Goal: Task Accomplishment & Management: Manage account settings

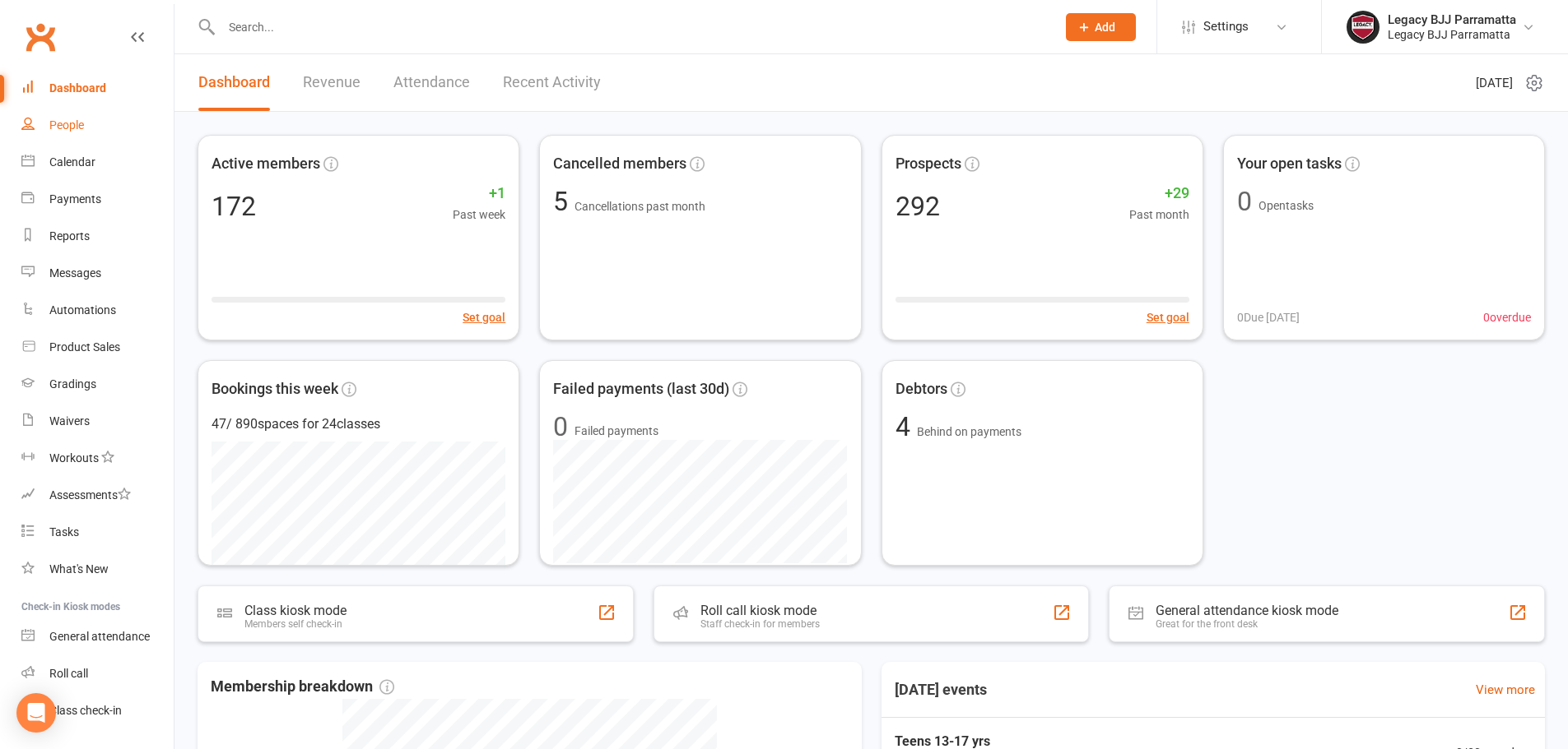
click at [106, 133] on link "People" at bounding box center [97, 125] width 152 height 37
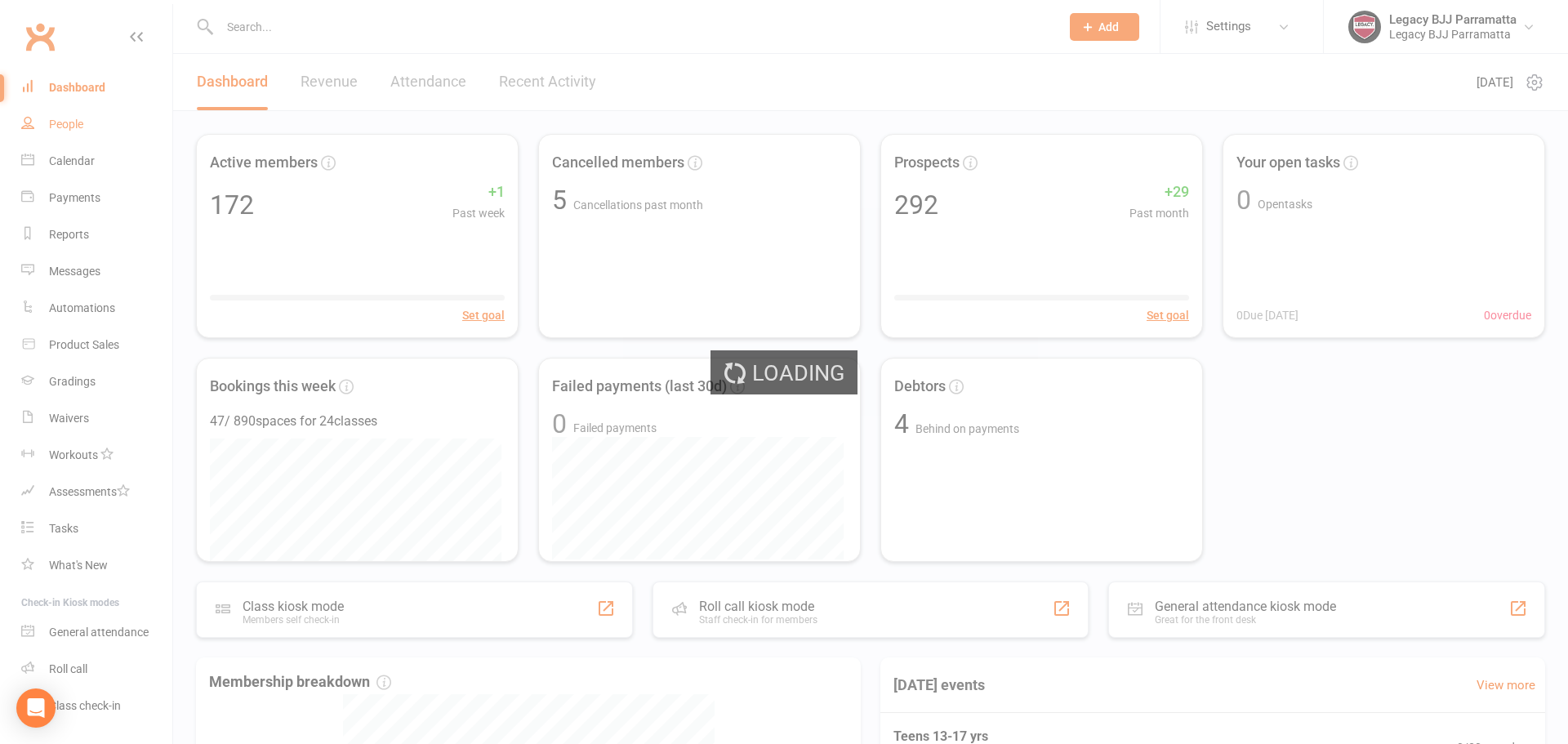
select select "100"
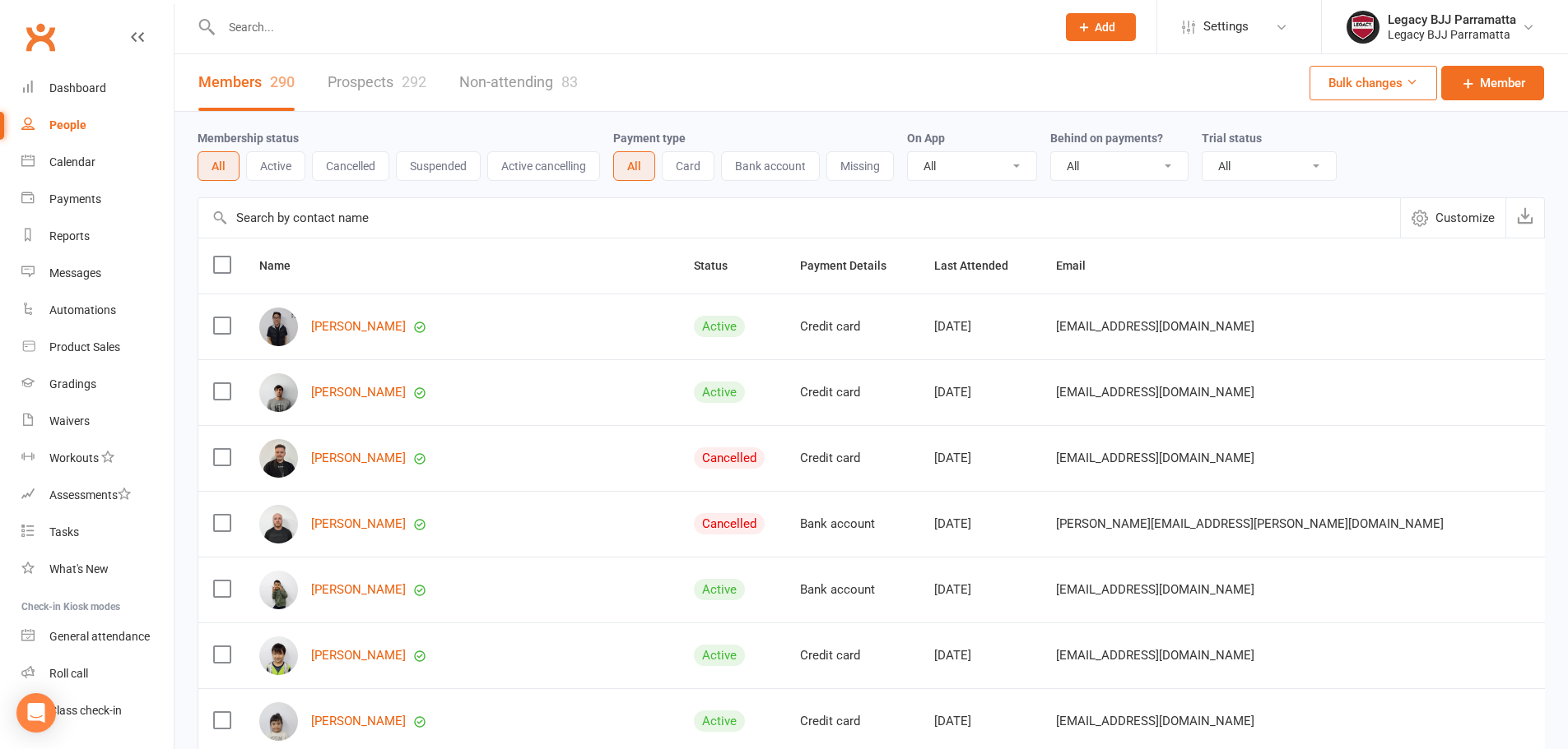
click at [372, 103] on link "Prospects 292" at bounding box center [376, 82] width 99 height 57
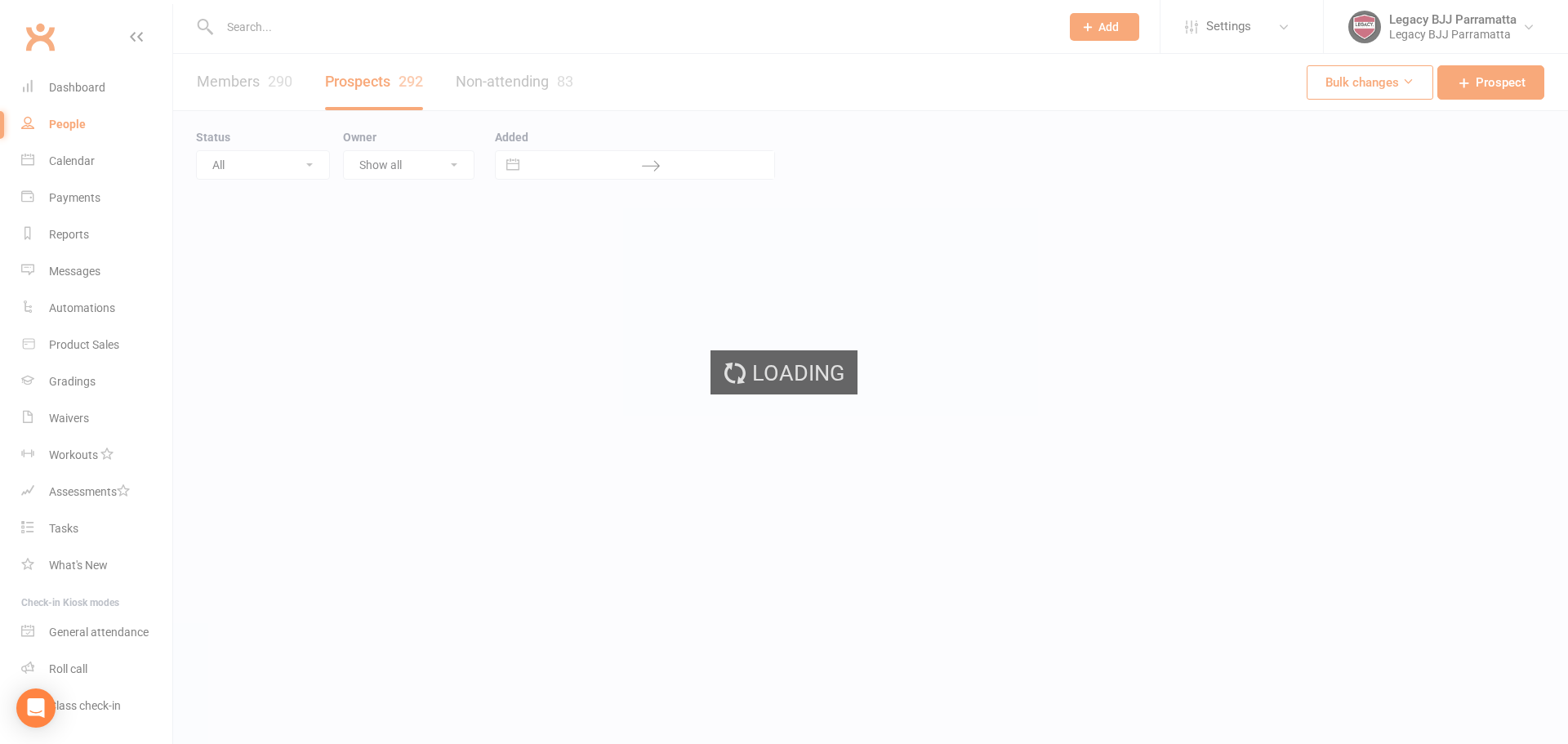
select select "100"
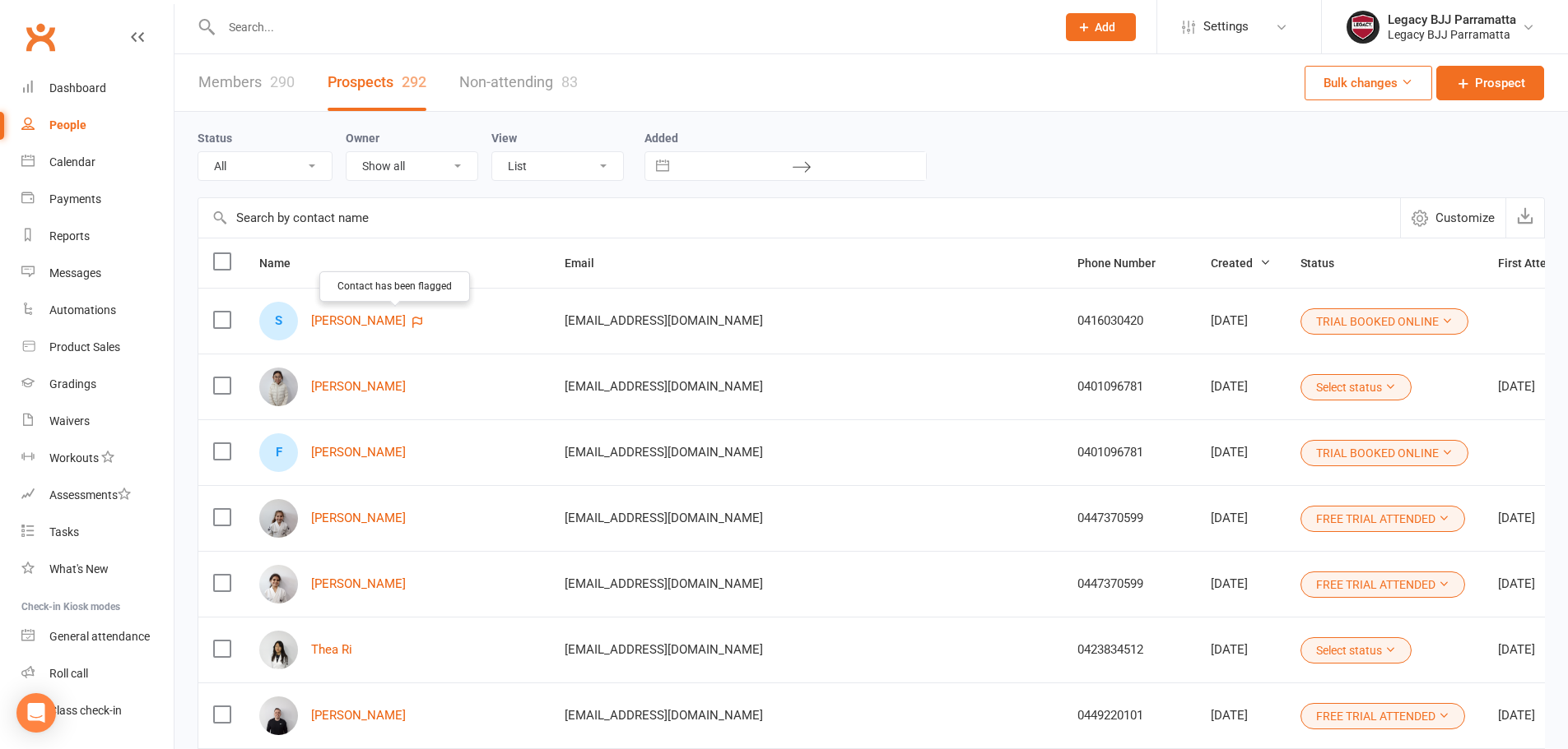
click at [412, 323] on icon "button" at bounding box center [417, 323] width 10 height 12
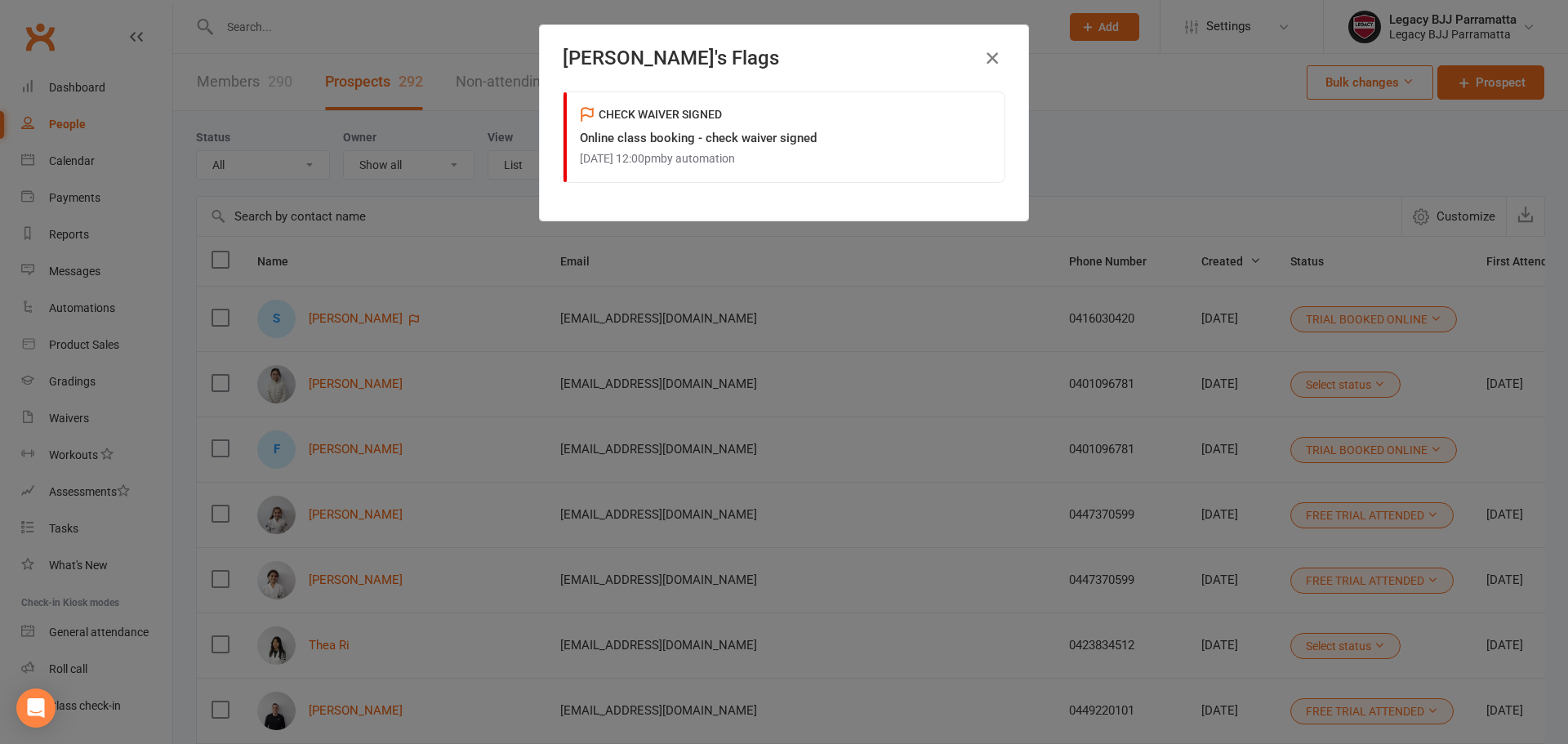
click at [985, 64] on icon "button" at bounding box center [992, 57] width 19 height 19
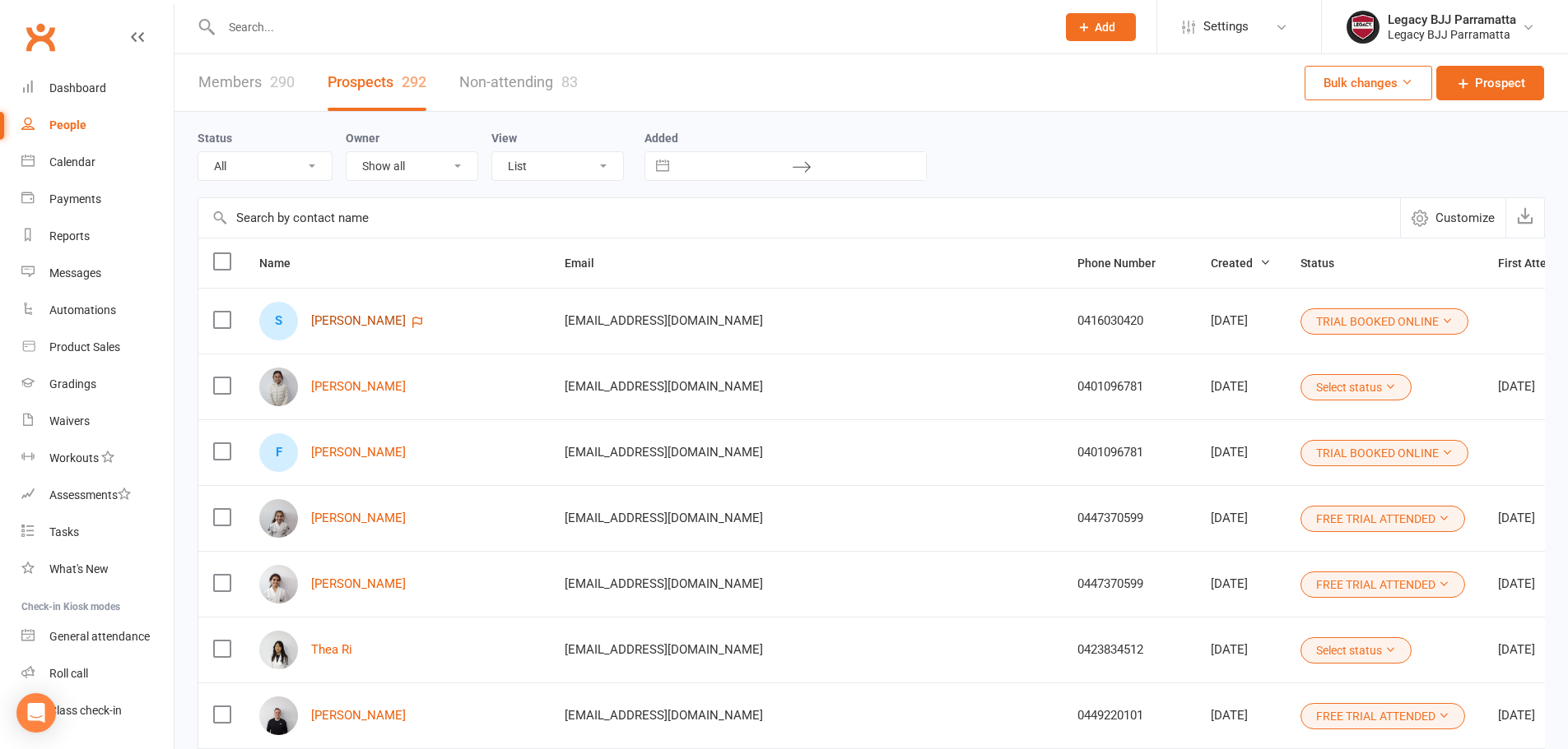
click at [361, 322] on link "Samin Hafiz" at bounding box center [359, 321] width 95 height 14
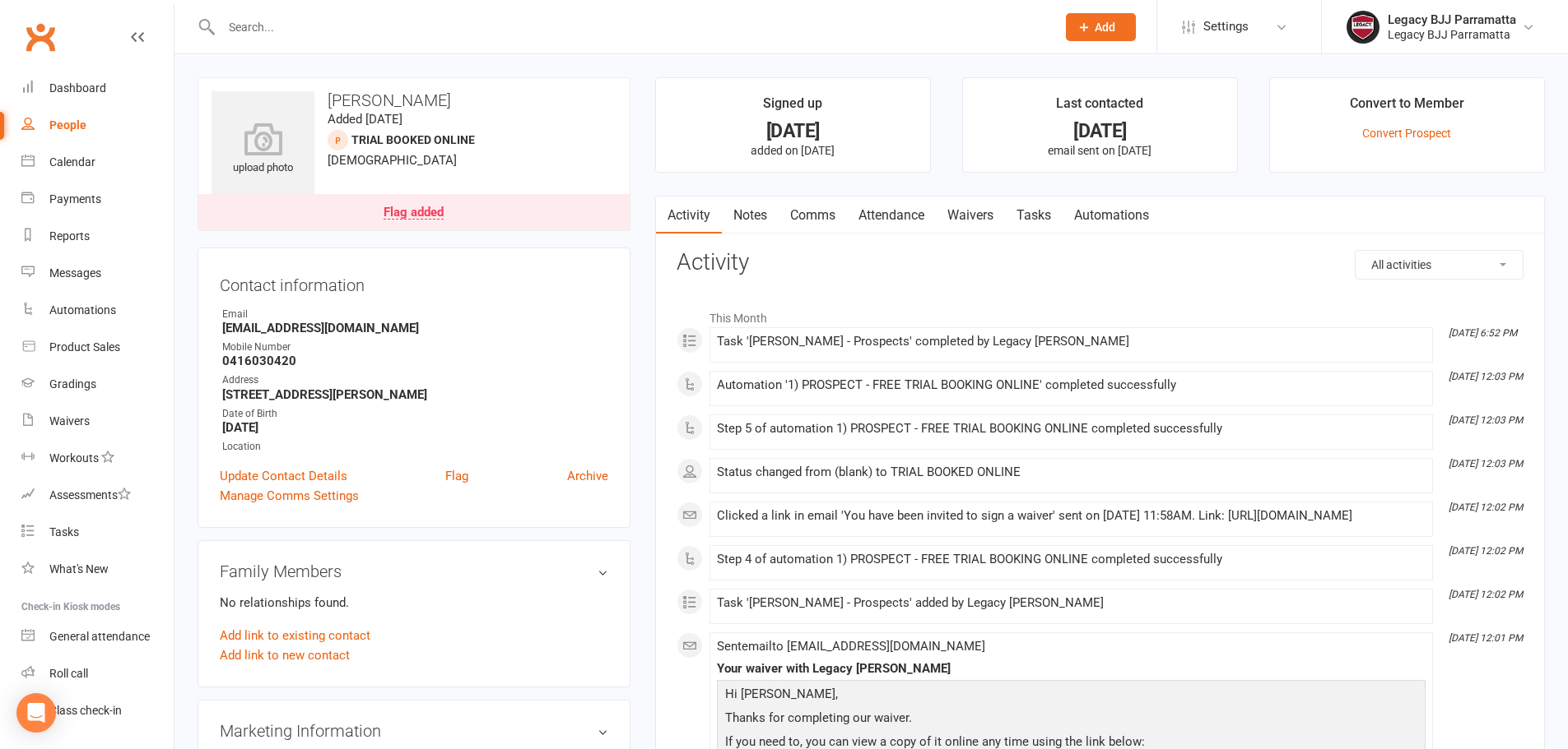
click at [428, 215] on div "Flag added" at bounding box center [413, 213] width 60 height 14
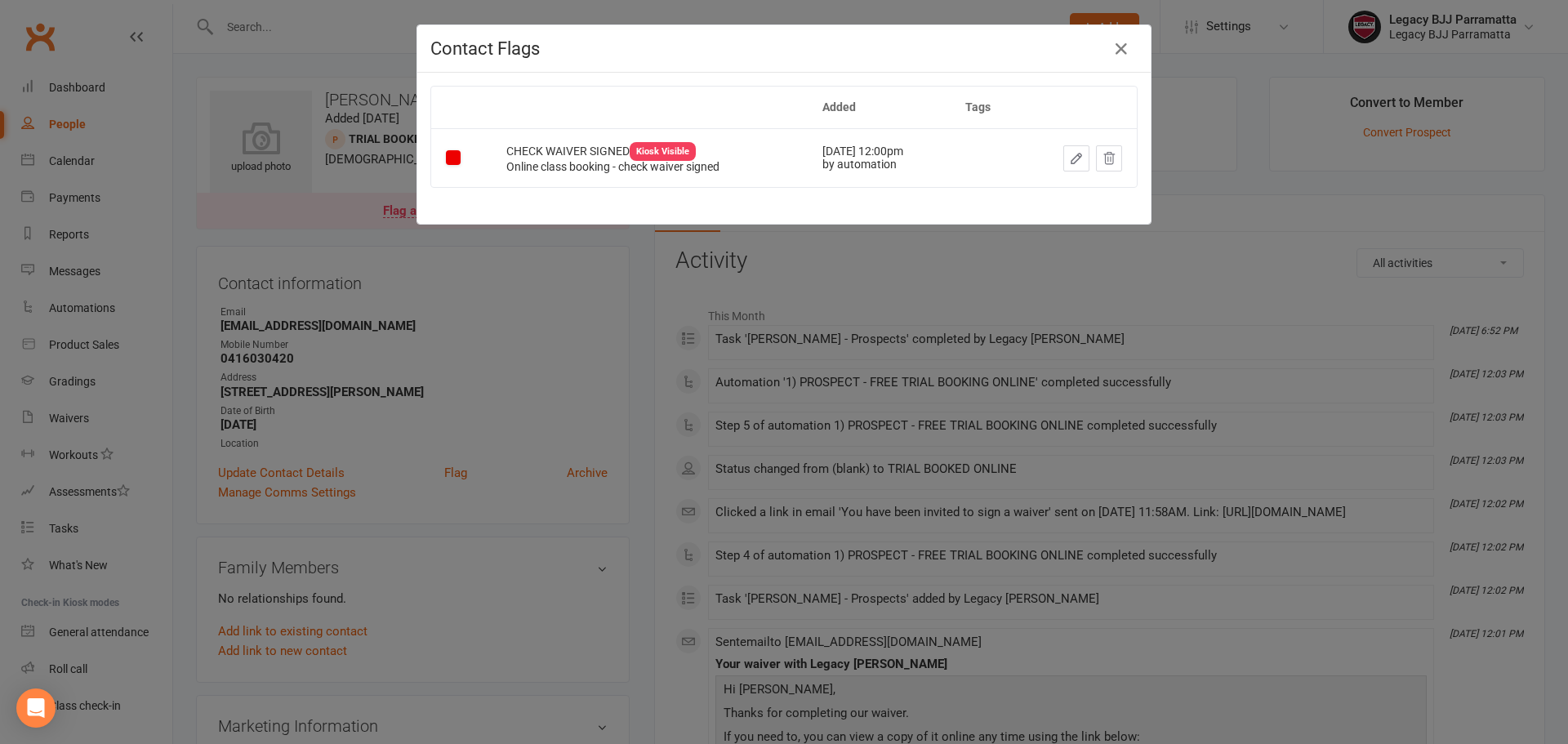
click at [1069, 159] on icon "button" at bounding box center [1077, 159] width 15 height 15
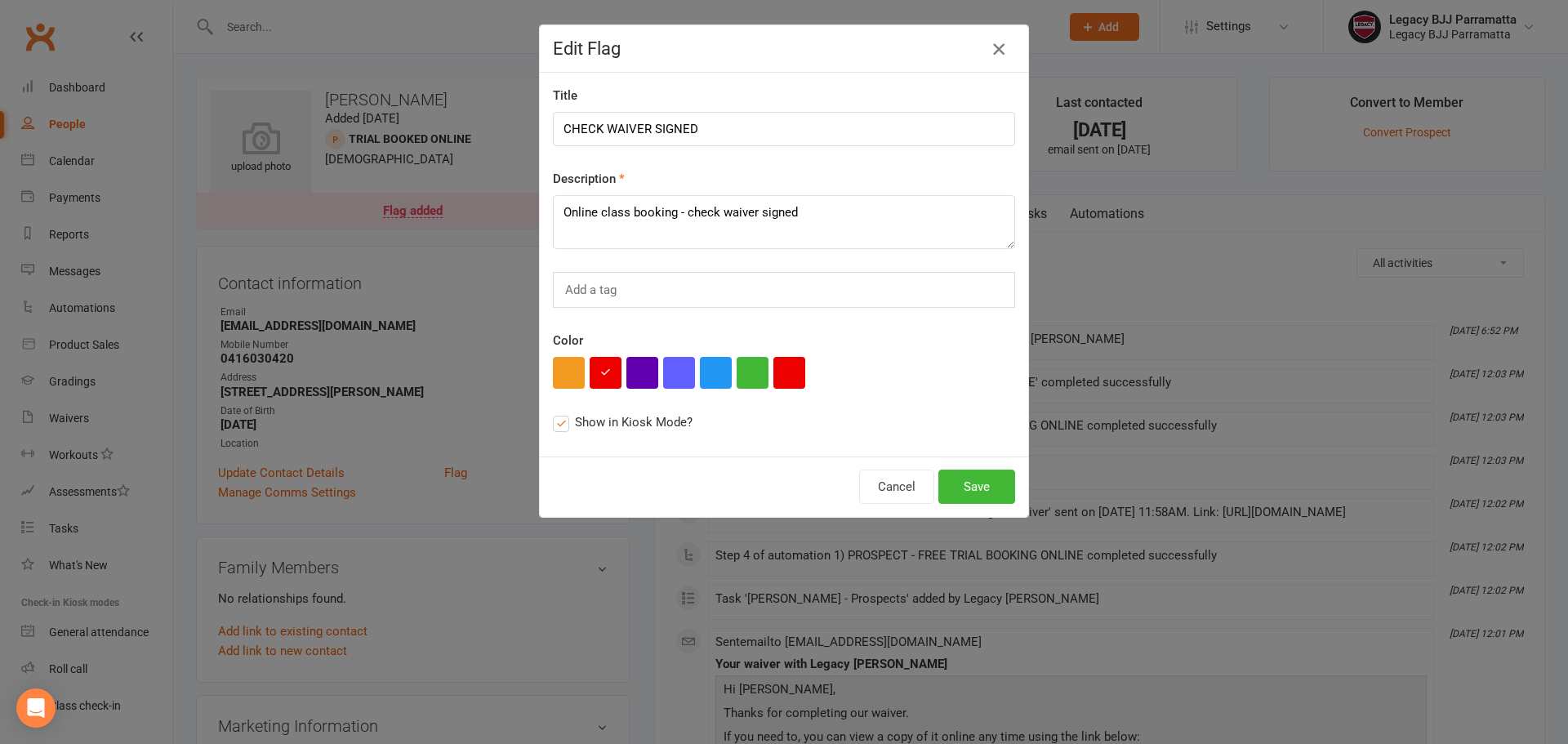
click at [989, 51] on icon "button" at bounding box center [998, 49] width 19 height 19
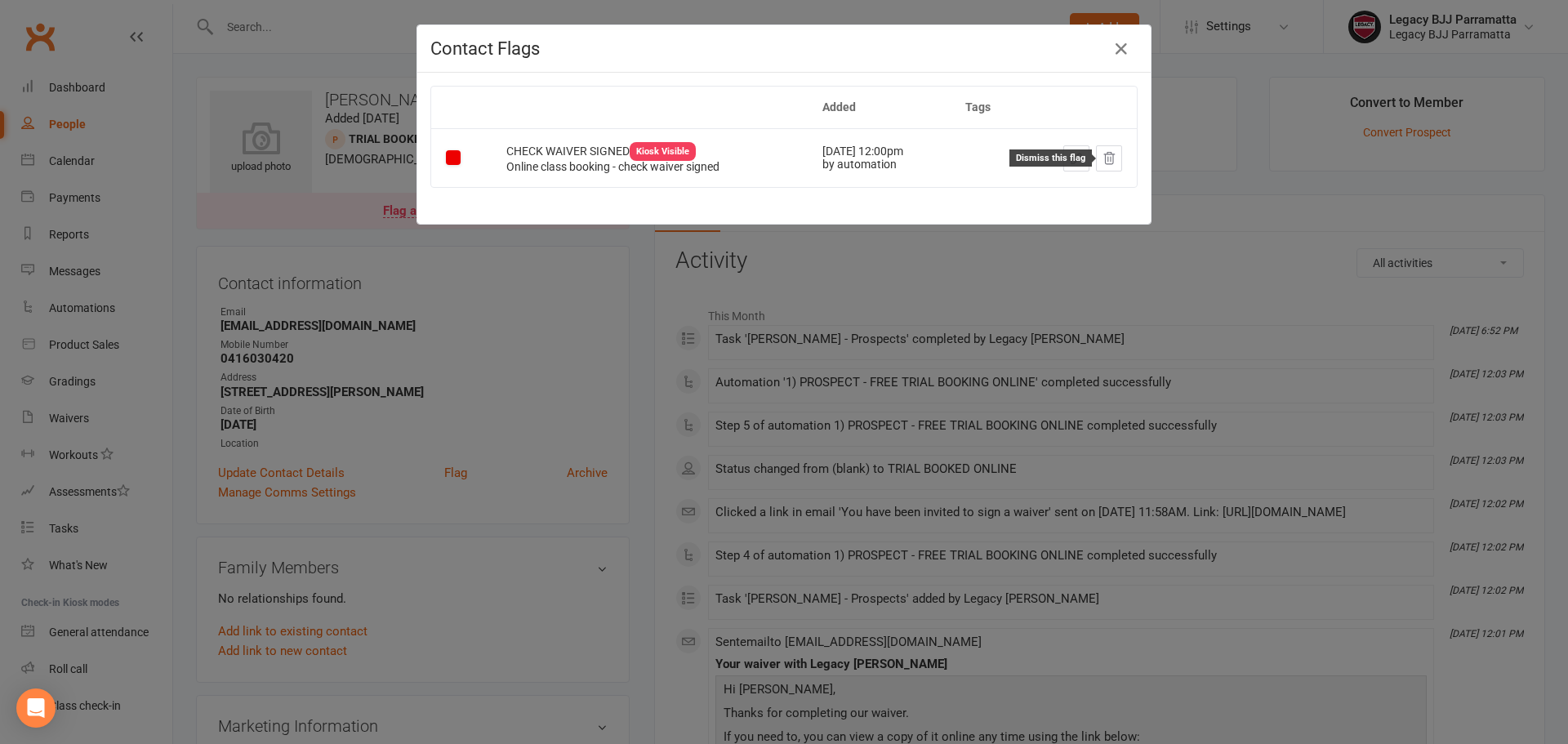
click at [1109, 159] on icon at bounding box center [1110, 159] width 15 height 15
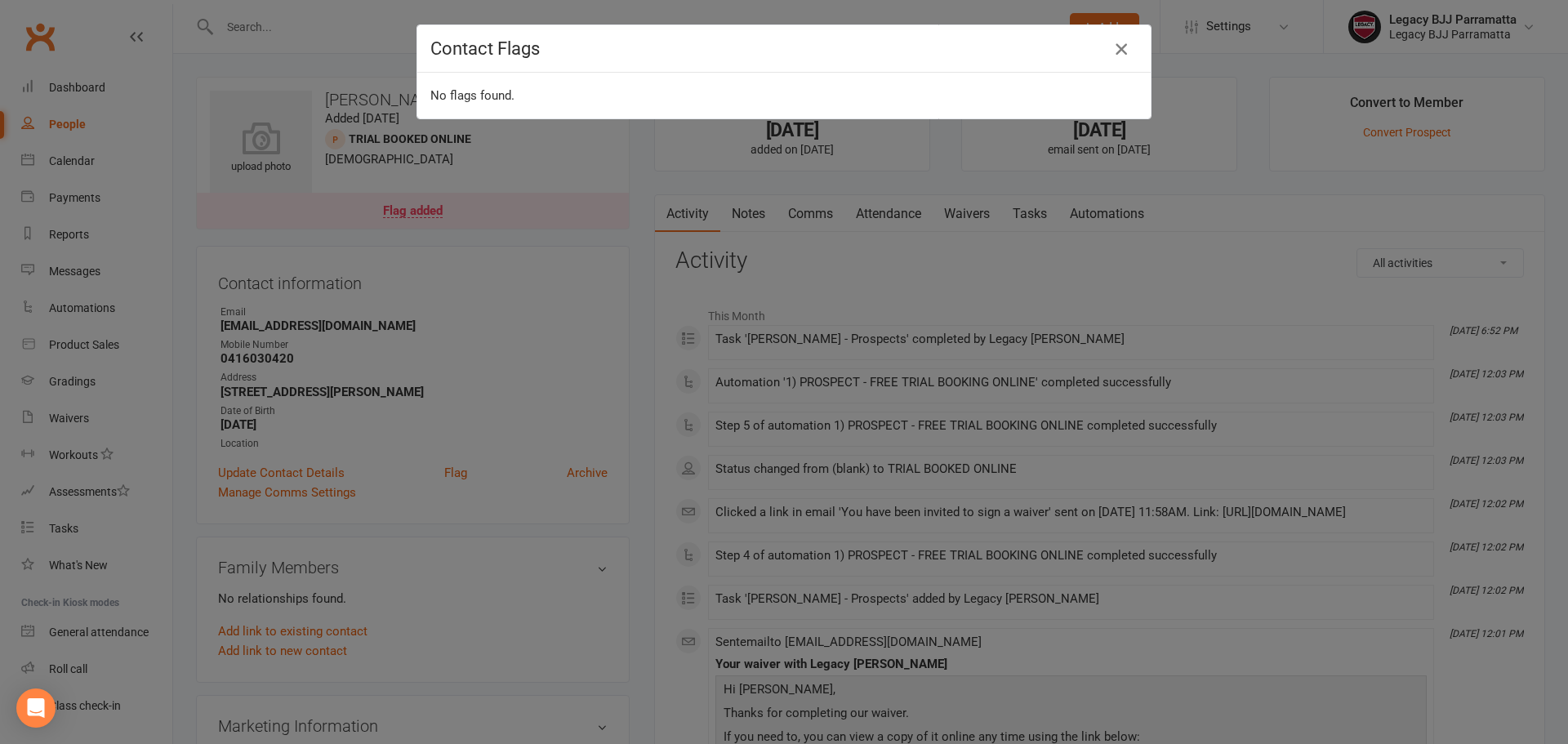
click at [1122, 46] on icon "button" at bounding box center [1121, 49] width 19 height 19
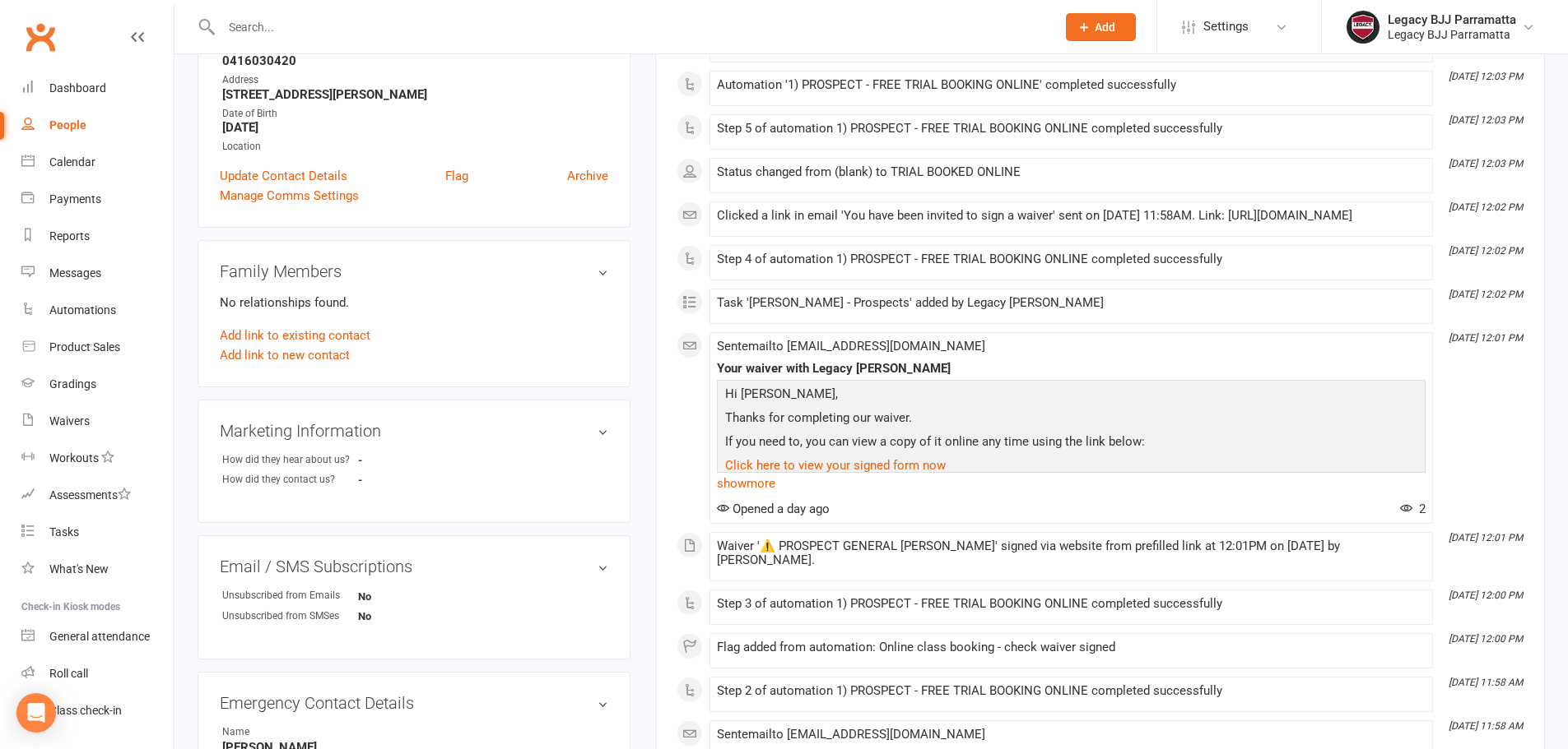
scroll to position [329, 0]
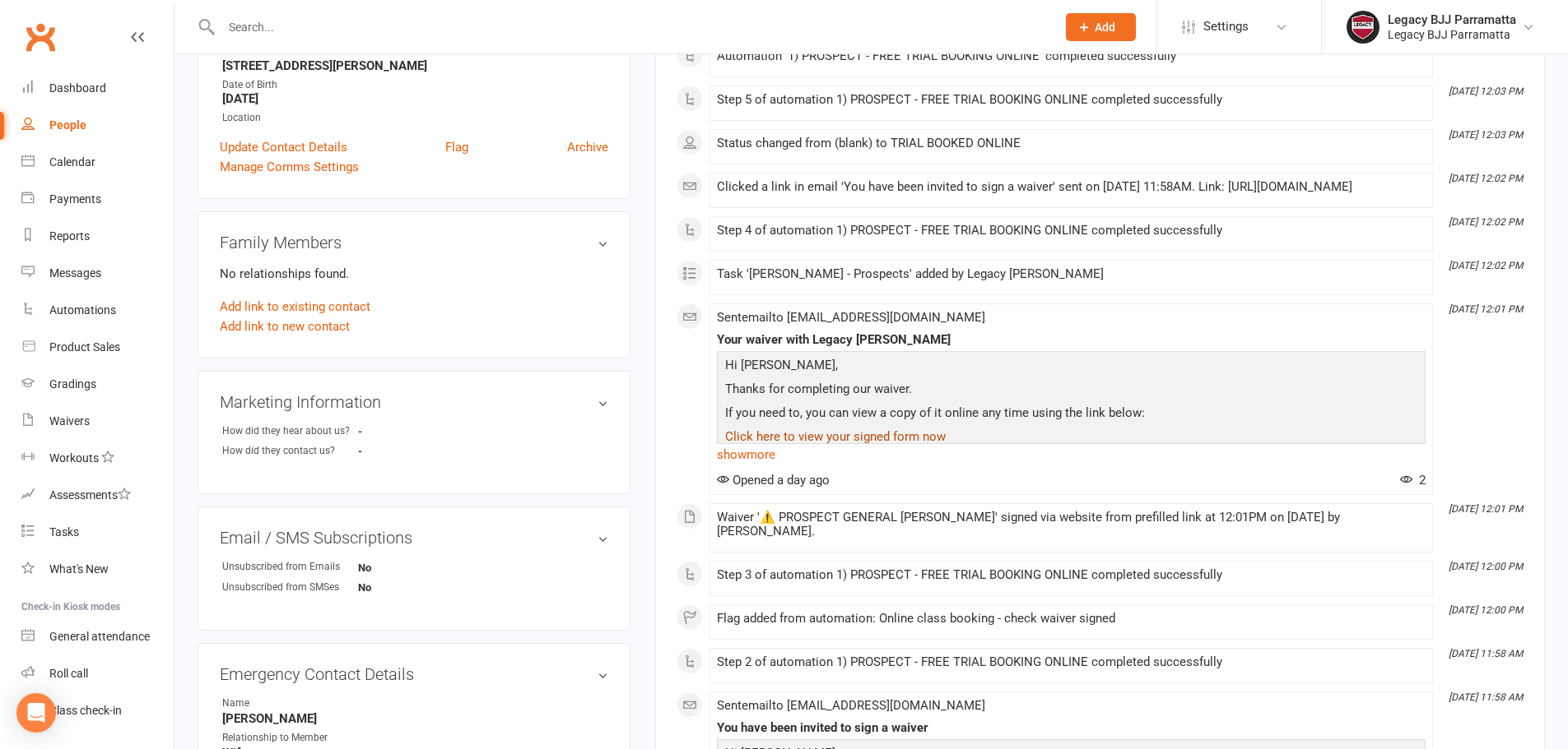
click at [789, 444] on link "Click here to view your signed form now" at bounding box center [835, 437] width 221 height 15
click at [796, 444] on link "Click here to view your signed form now" at bounding box center [835, 437] width 221 height 15
click at [755, 467] on link "show more" at bounding box center [1072, 454] width 709 height 23
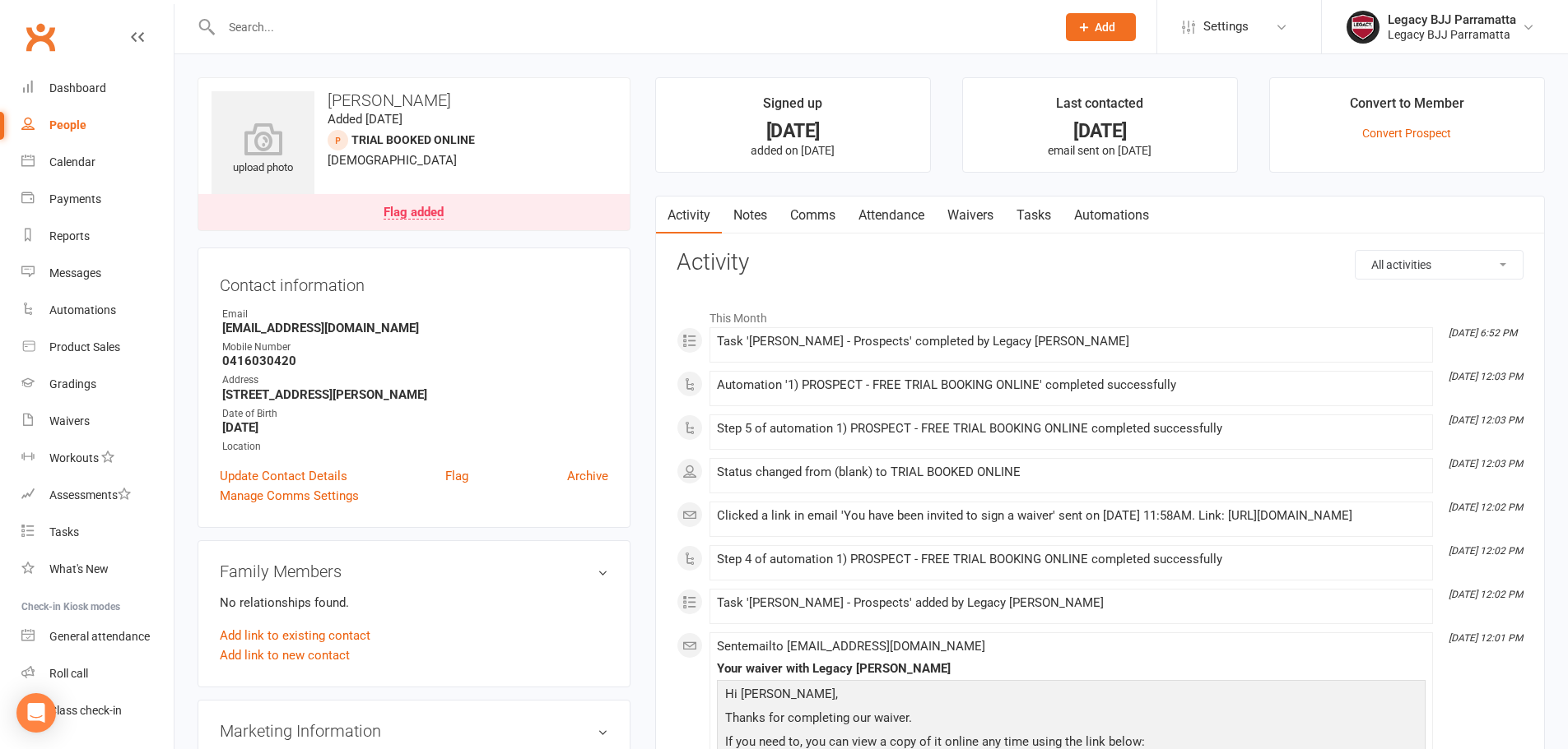
click at [978, 209] on link "Waivers" at bounding box center [970, 216] width 69 height 38
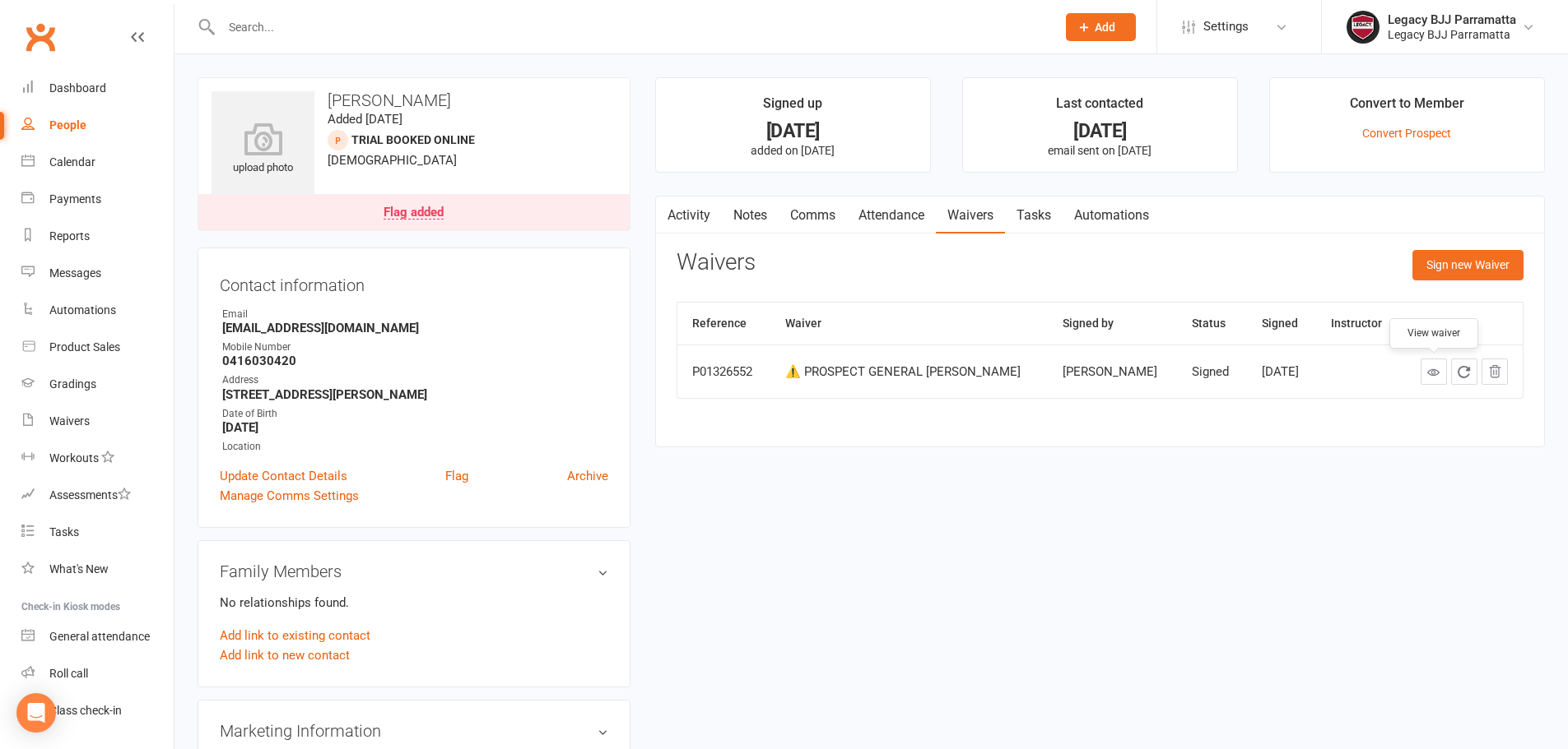
click at [1430, 371] on icon at bounding box center [1433, 372] width 13 height 13
click at [64, 162] on div "Calendar" at bounding box center [72, 162] width 46 height 14
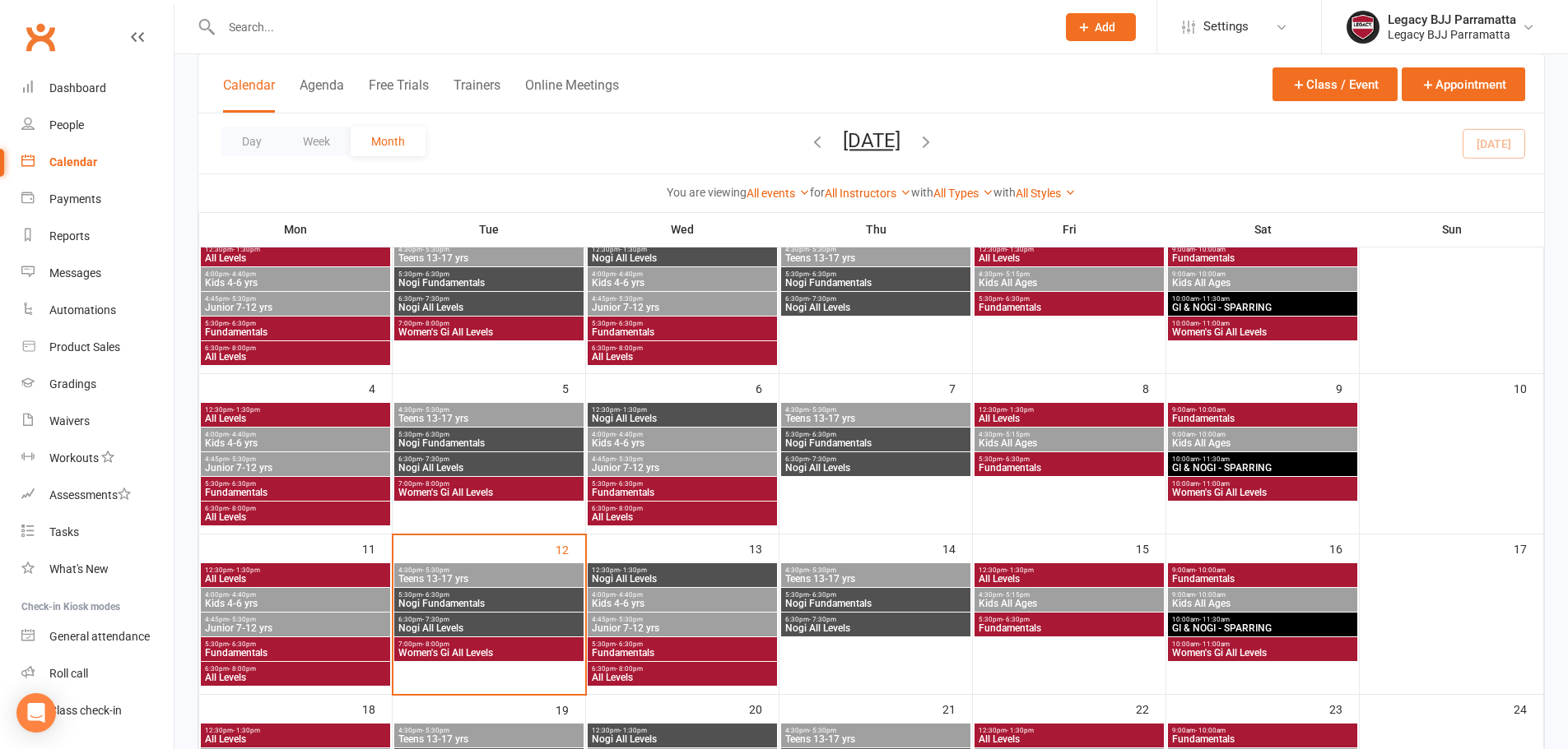
scroll to position [165, 0]
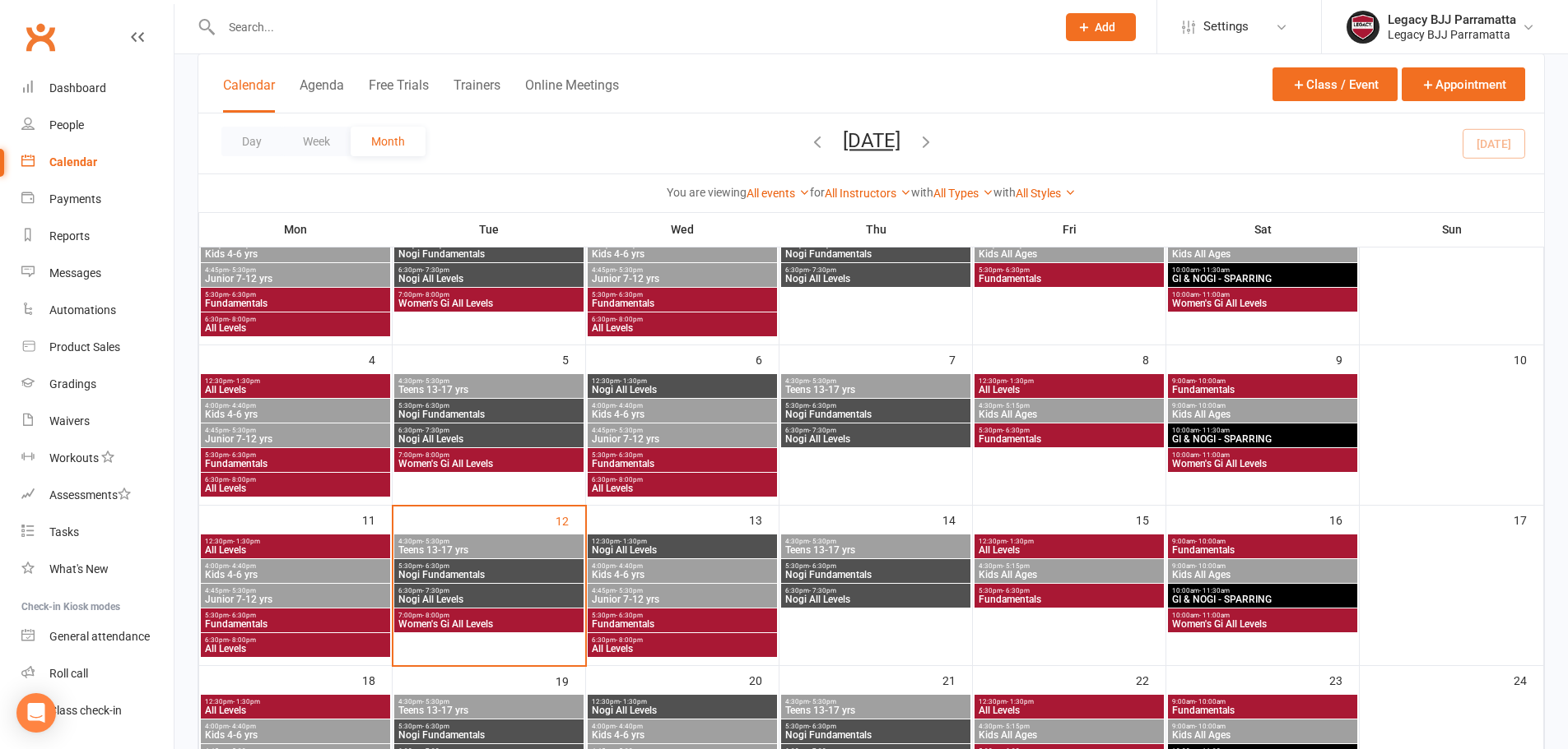
click at [727, 601] on span "Junior 7-12 yrs" at bounding box center [683, 600] width 183 height 10
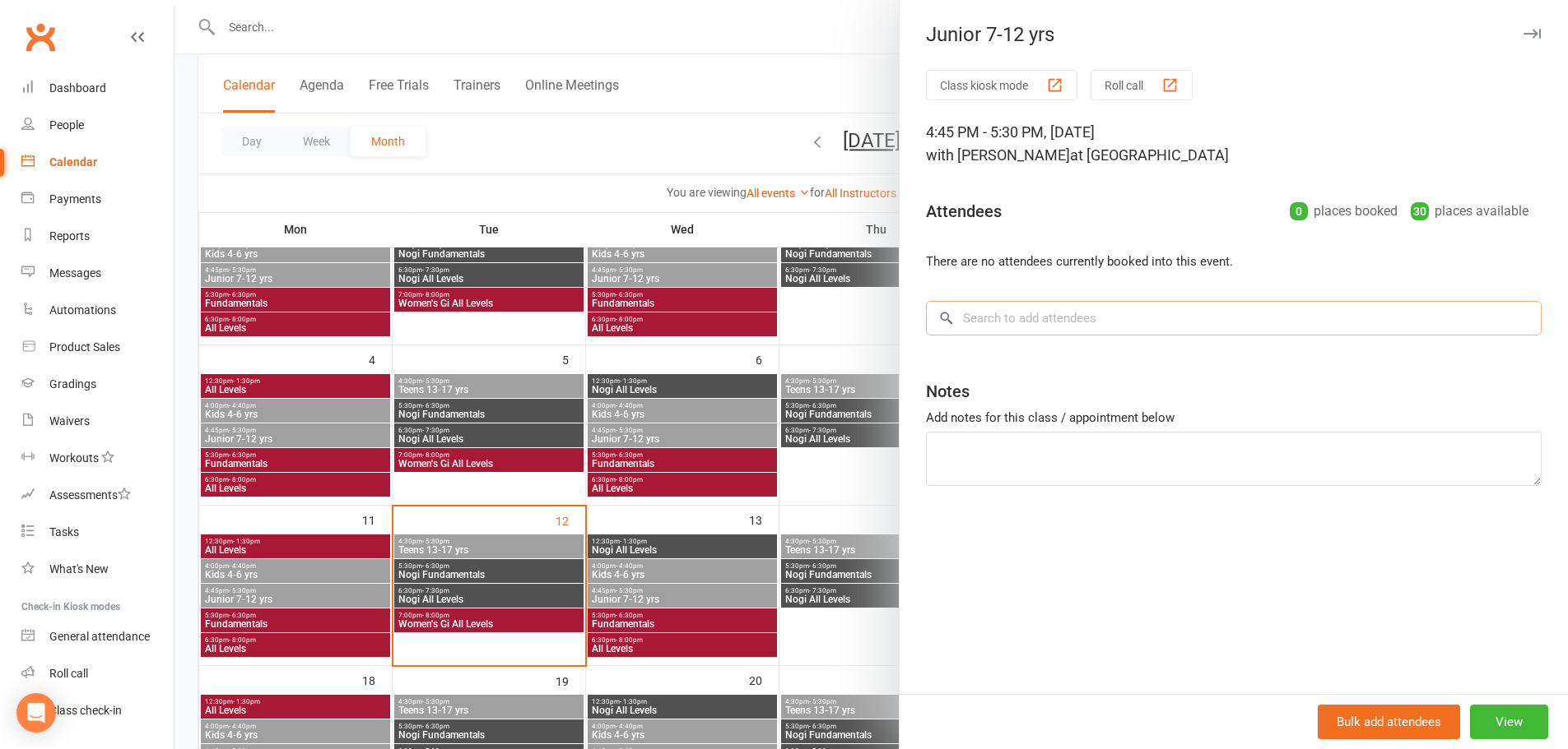
click at [979, 301] on input "search" at bounding box center [1234, 318] width 616 height 35
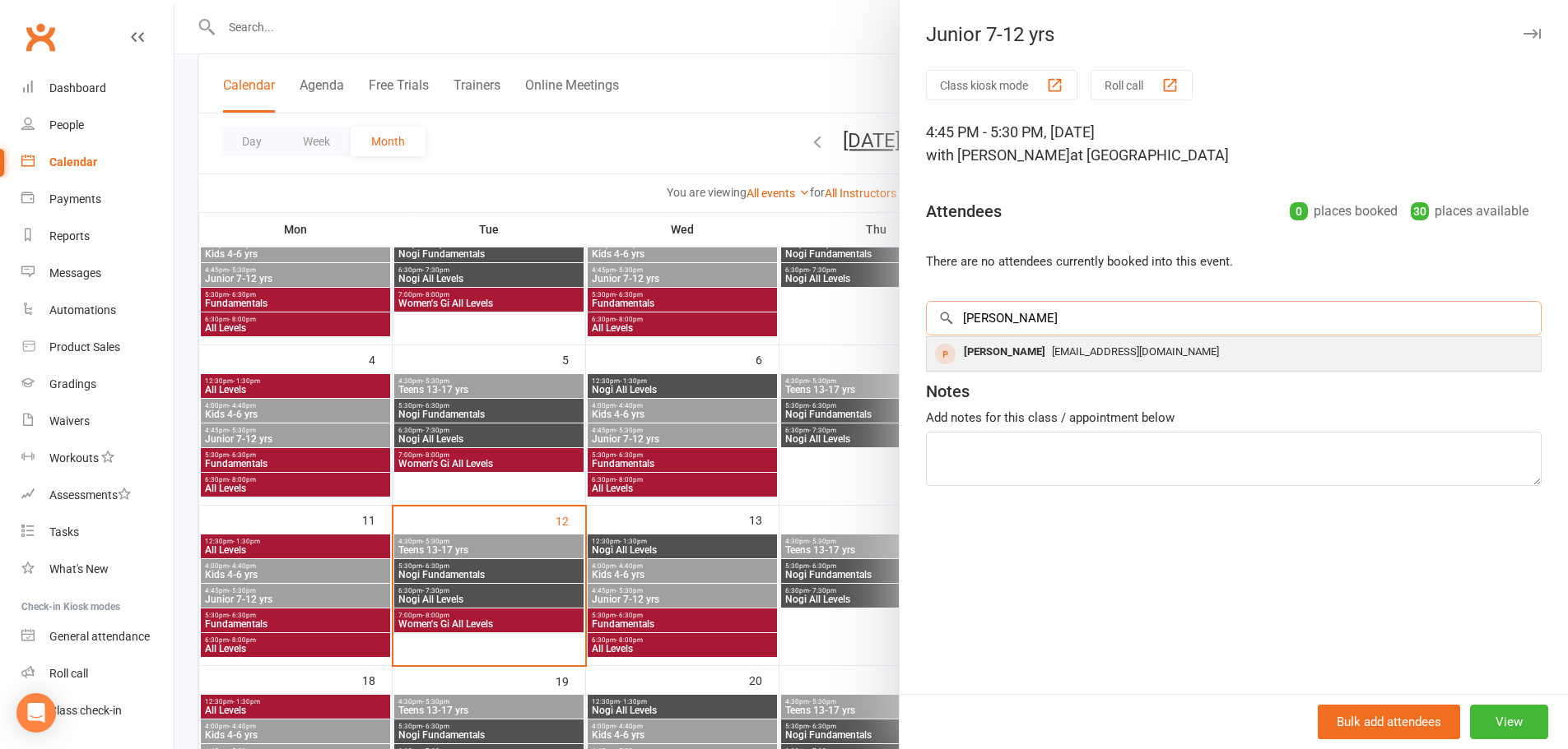
type input "lenn"
click at [1250, 351] on div "metroblue@gmail.com" at bounding box center [1233, 353] width 600 height 24
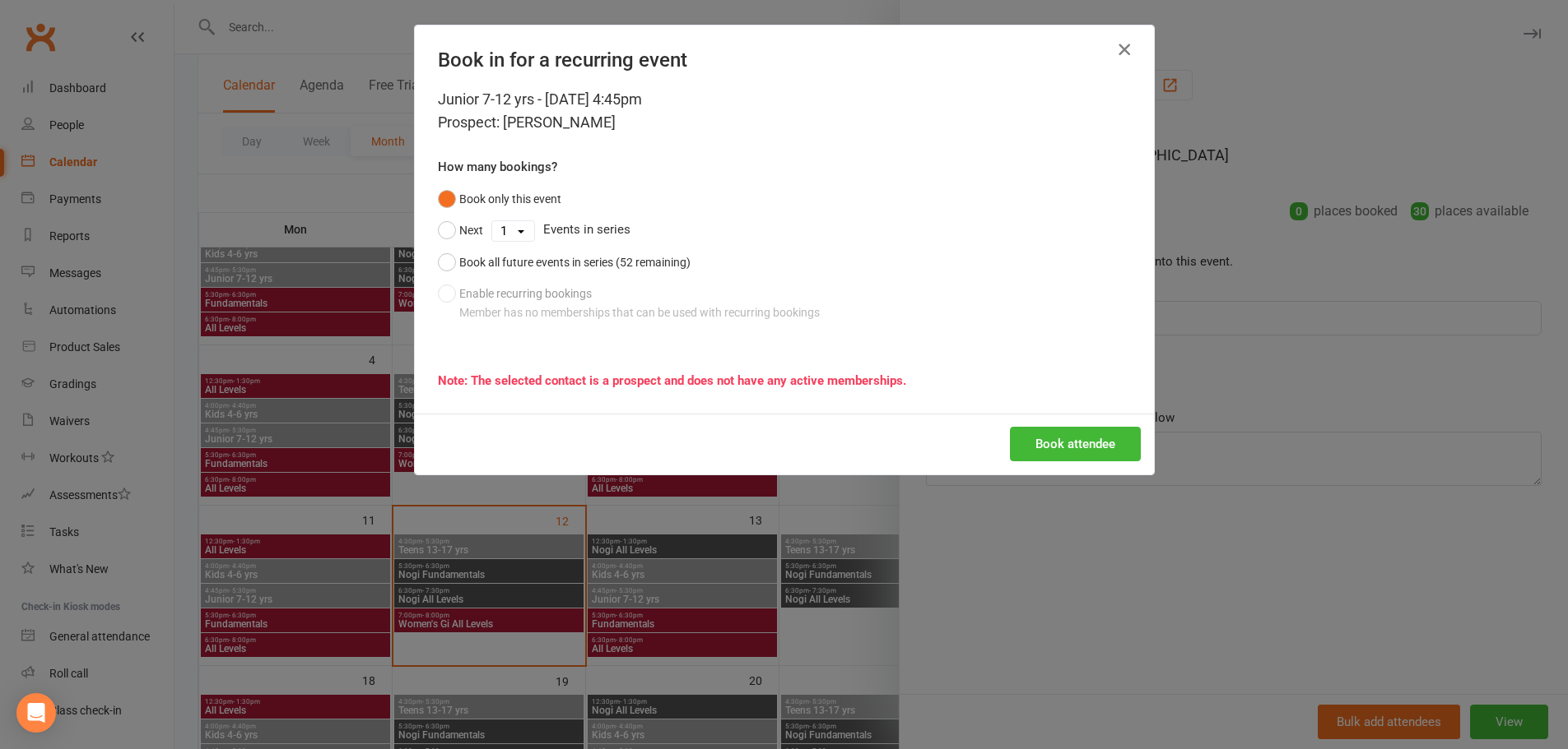
click at [1116, 54] on icon "button" at bounding box center [1123, 49] width 19 height 19
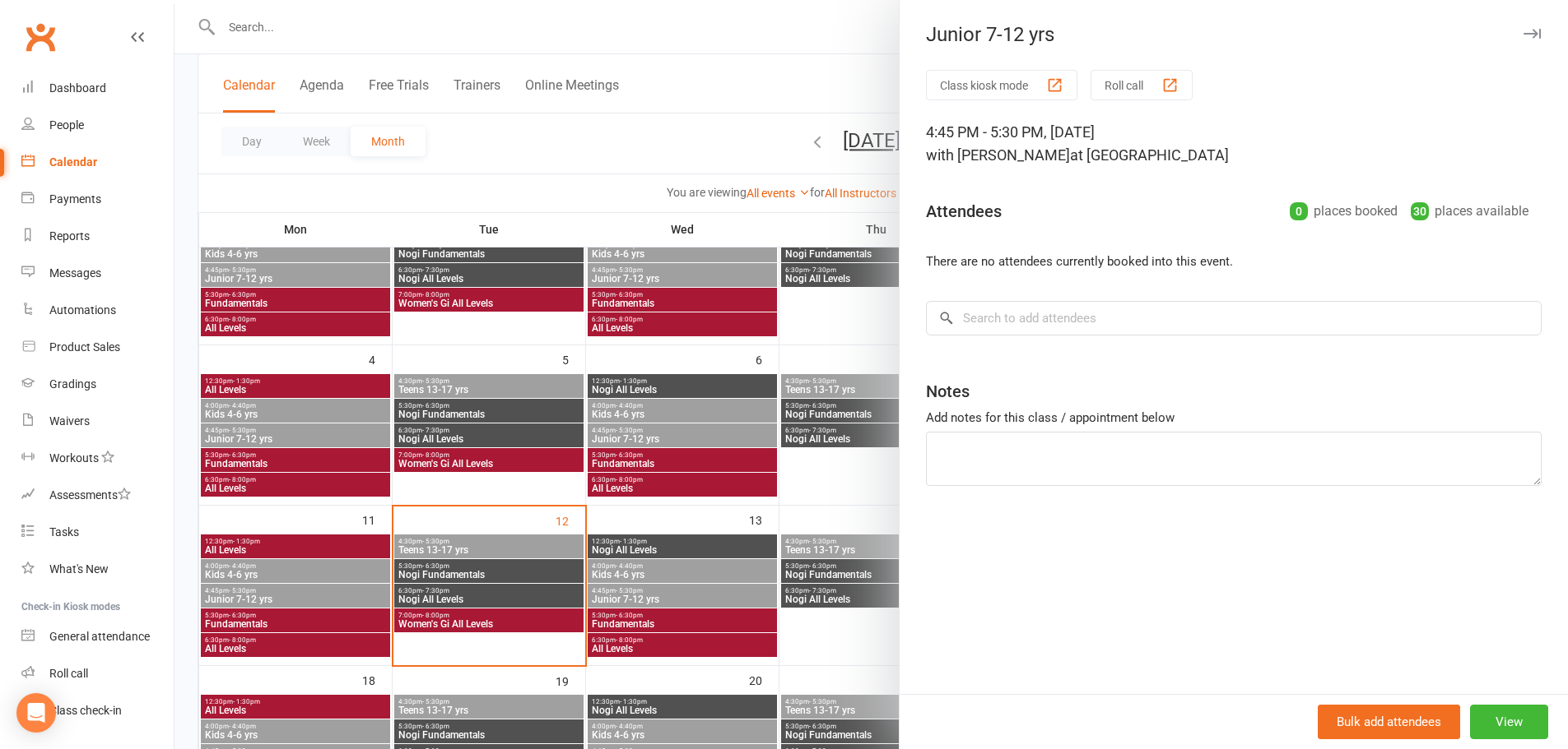
click at [863, 19] on div at bounding box center [870, 374] width 1393 height 749
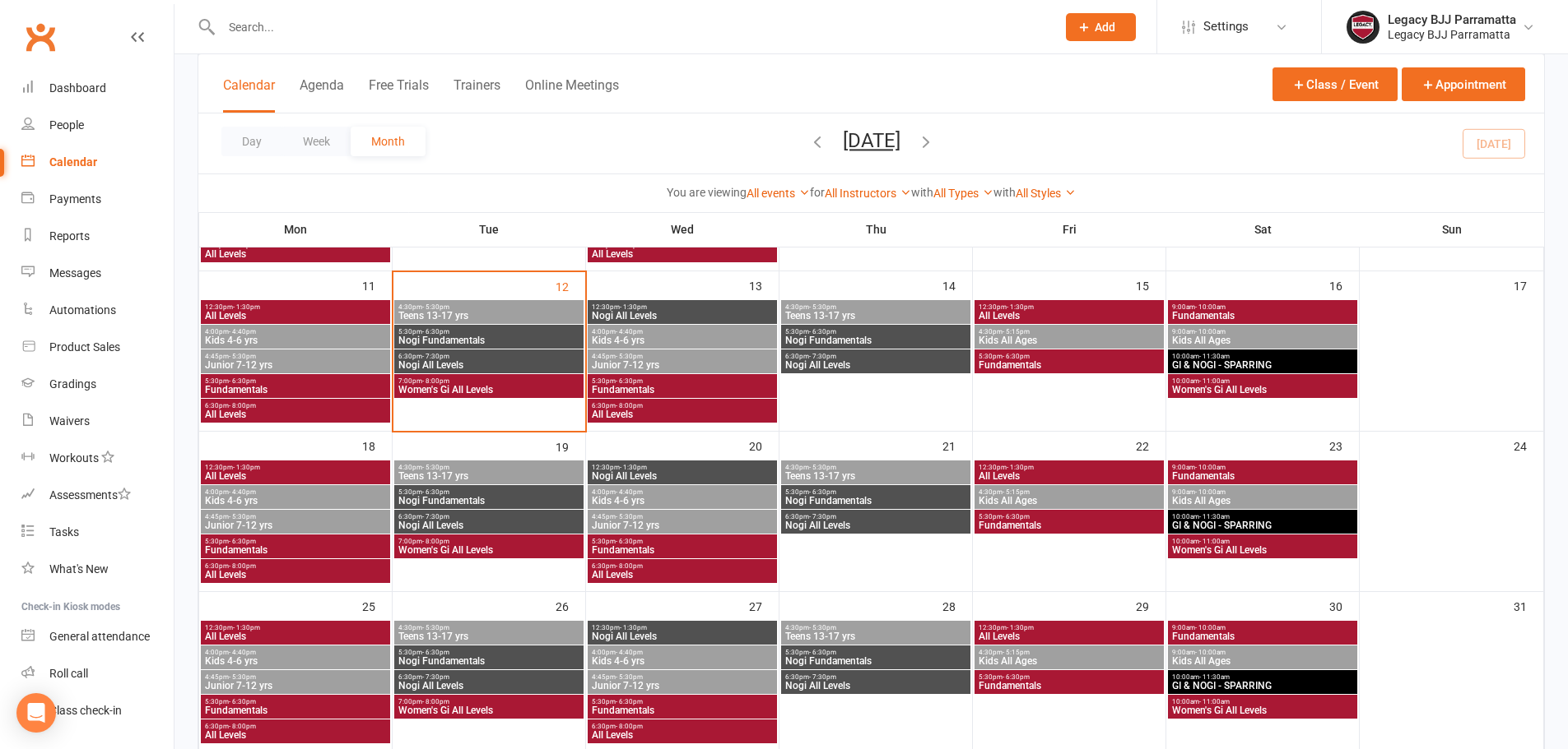
scroll to position [412, 0]
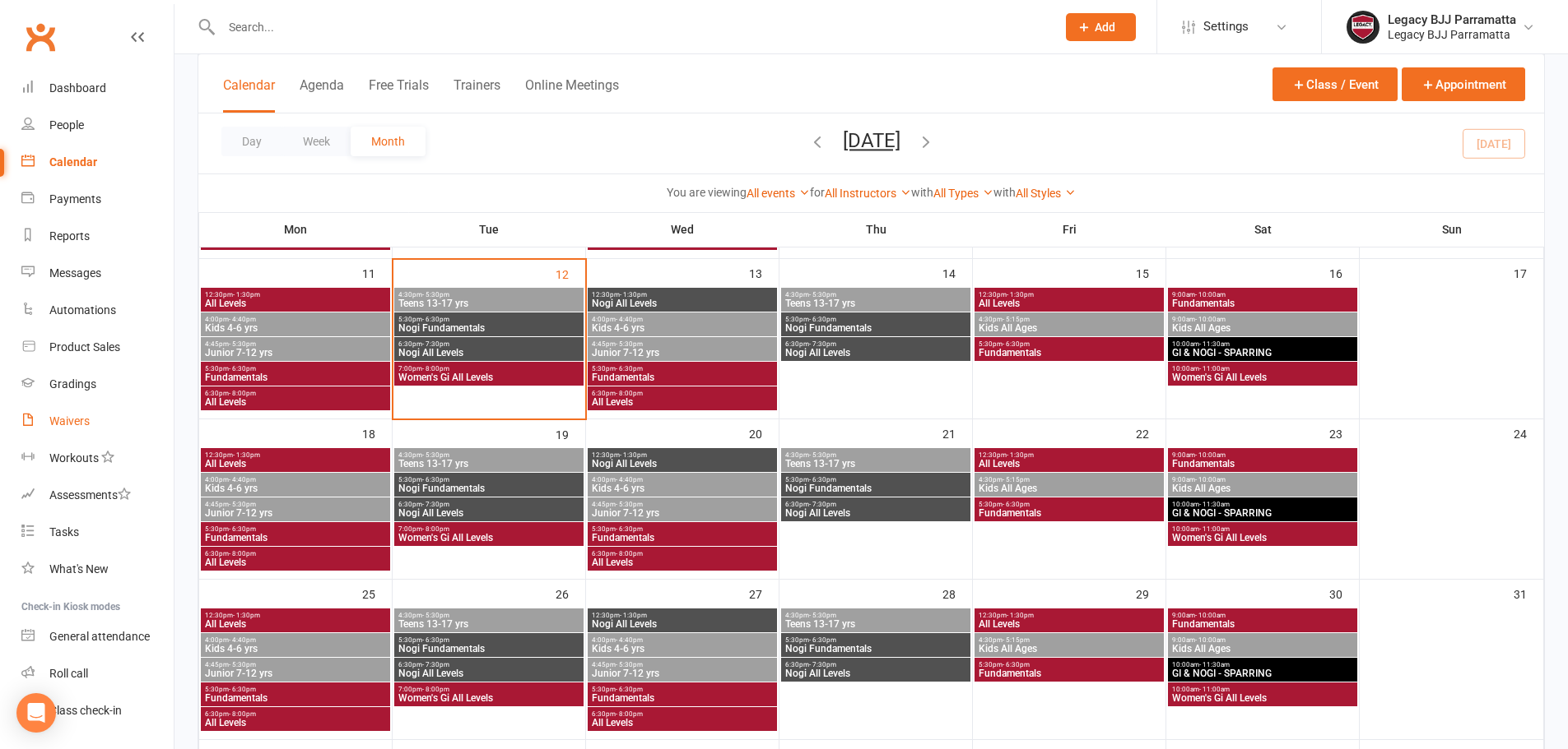
click at [92, 417] on link "Waivers" at bounding box center [97, 422] width 152 height 37
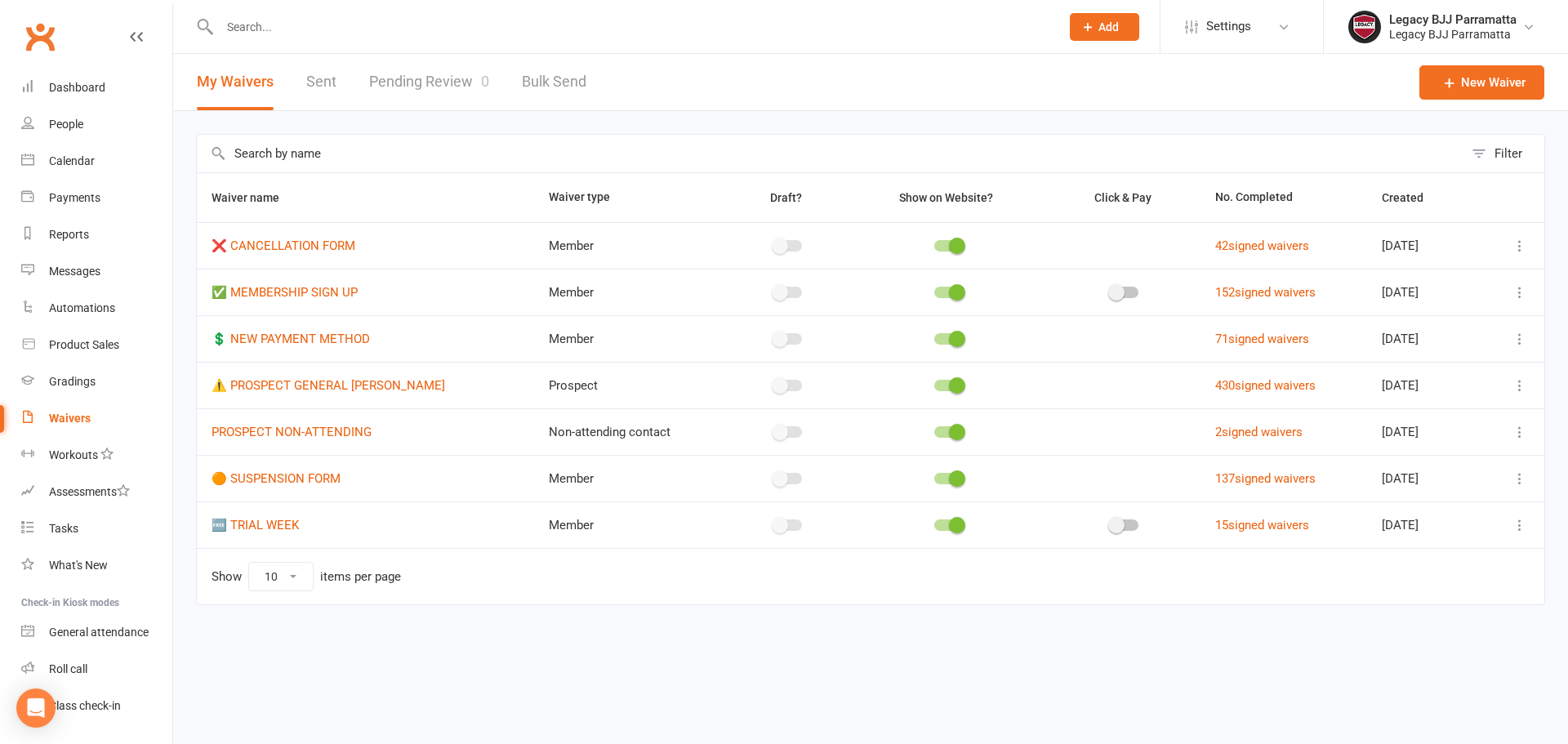
click at [445, 93] on link "Pending Review 0" at bounding box center [429, 81] width 120 height 56
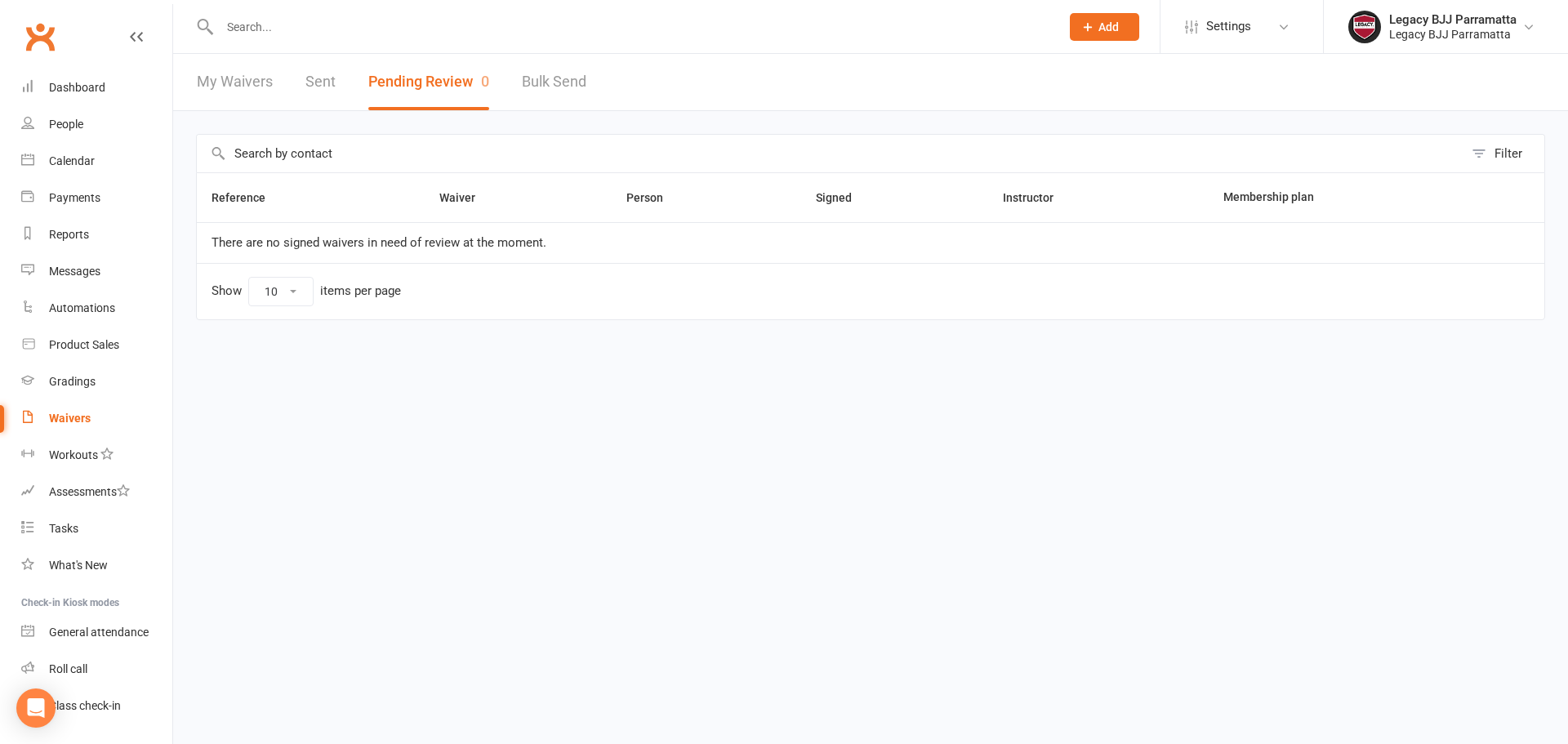
click at [52, 49] on link "Clubworx" at bounding box center [39, 36] width 41 height 41
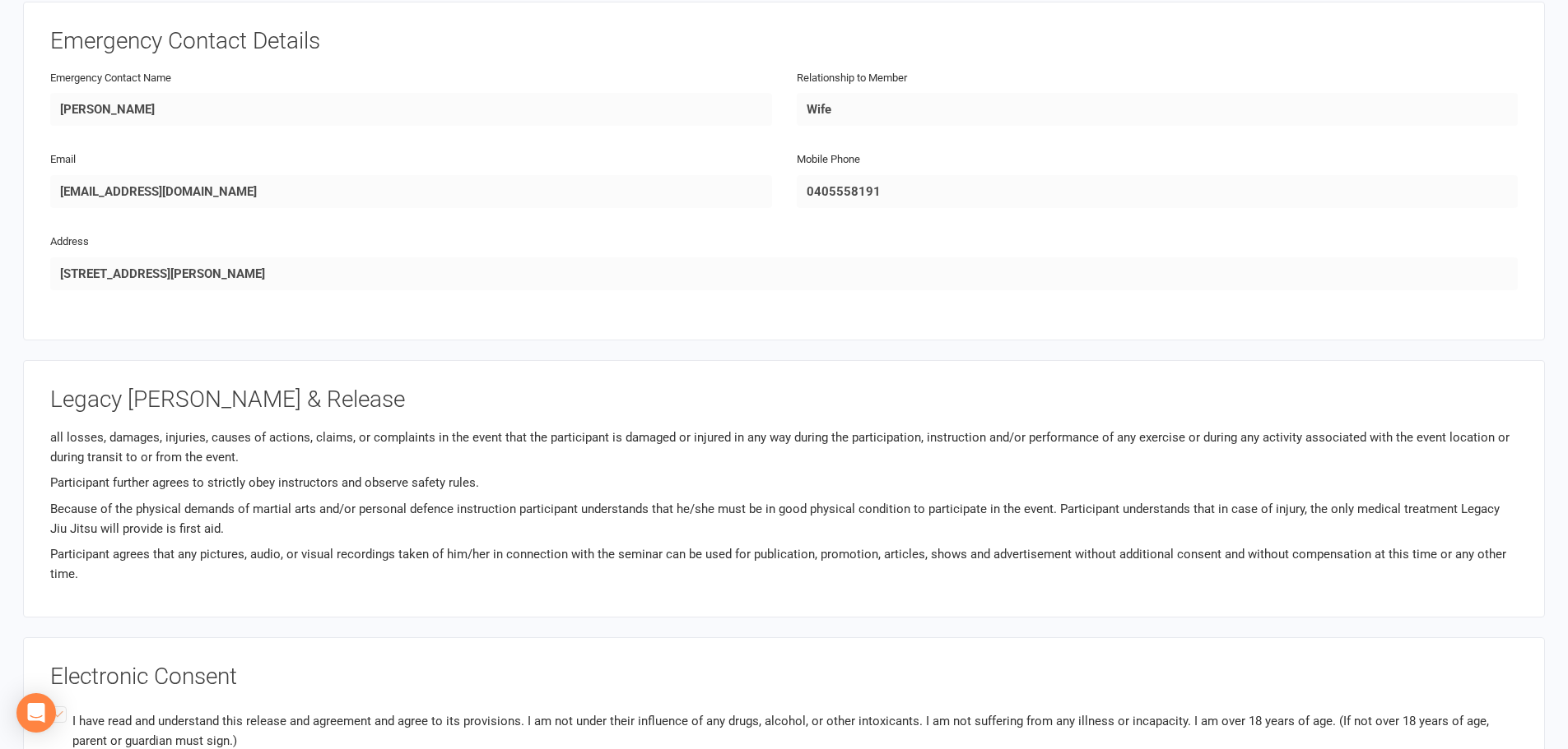
scroll to position [658, 0]
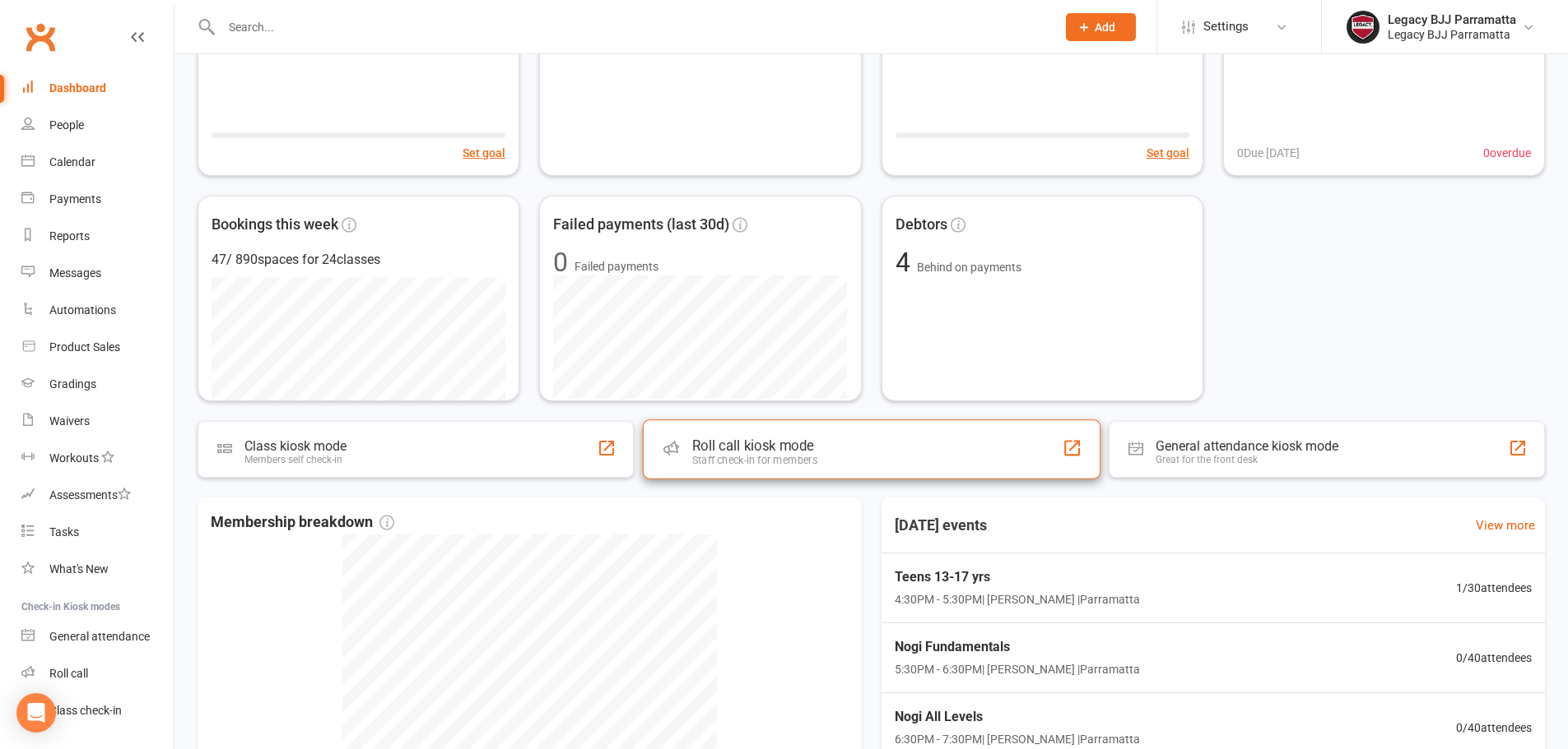
click at [807, 467] on div "Roll call kiosk mode Staff check-in for members" at bounding box center [870, 449] width 458 height 59
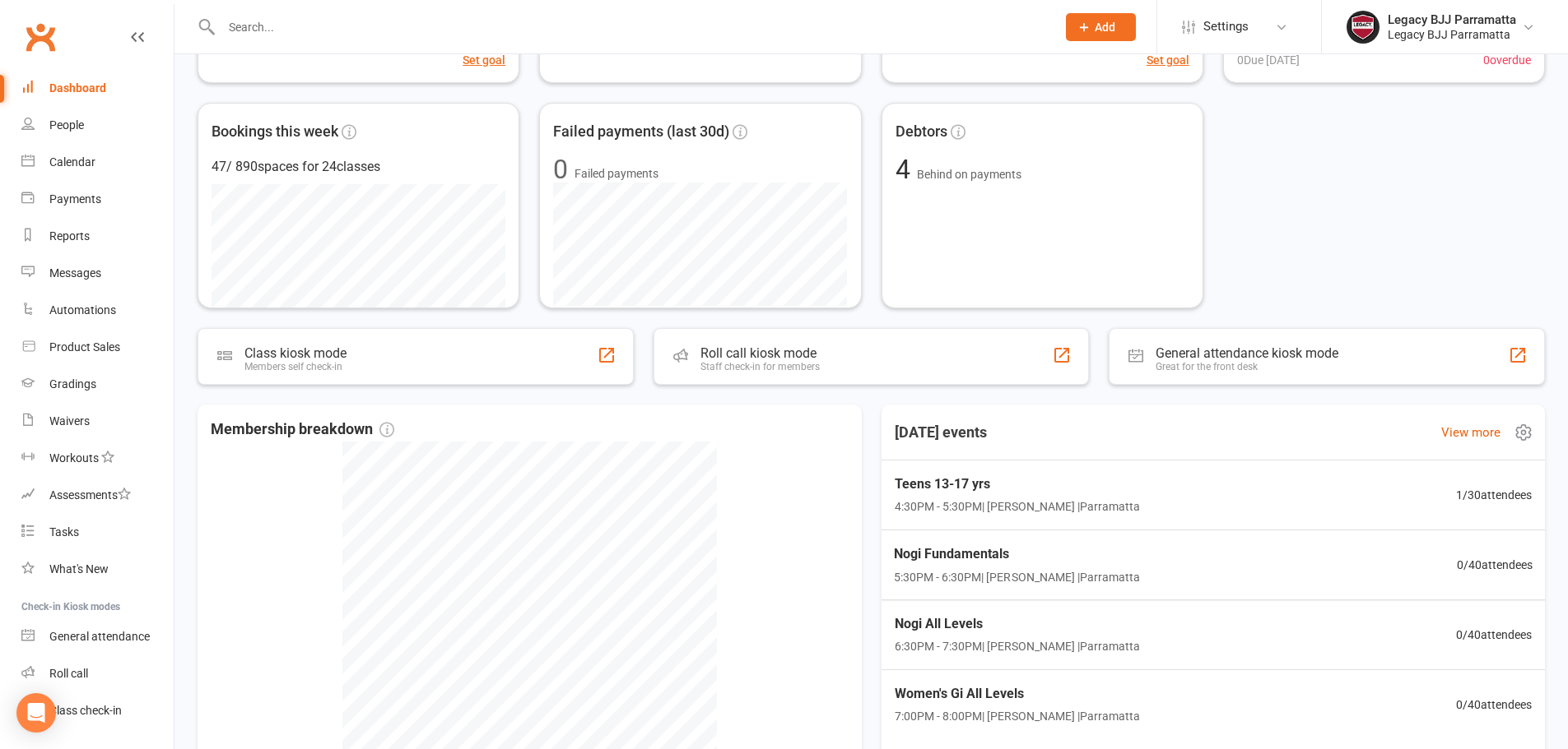
scroll to position [329, 0]
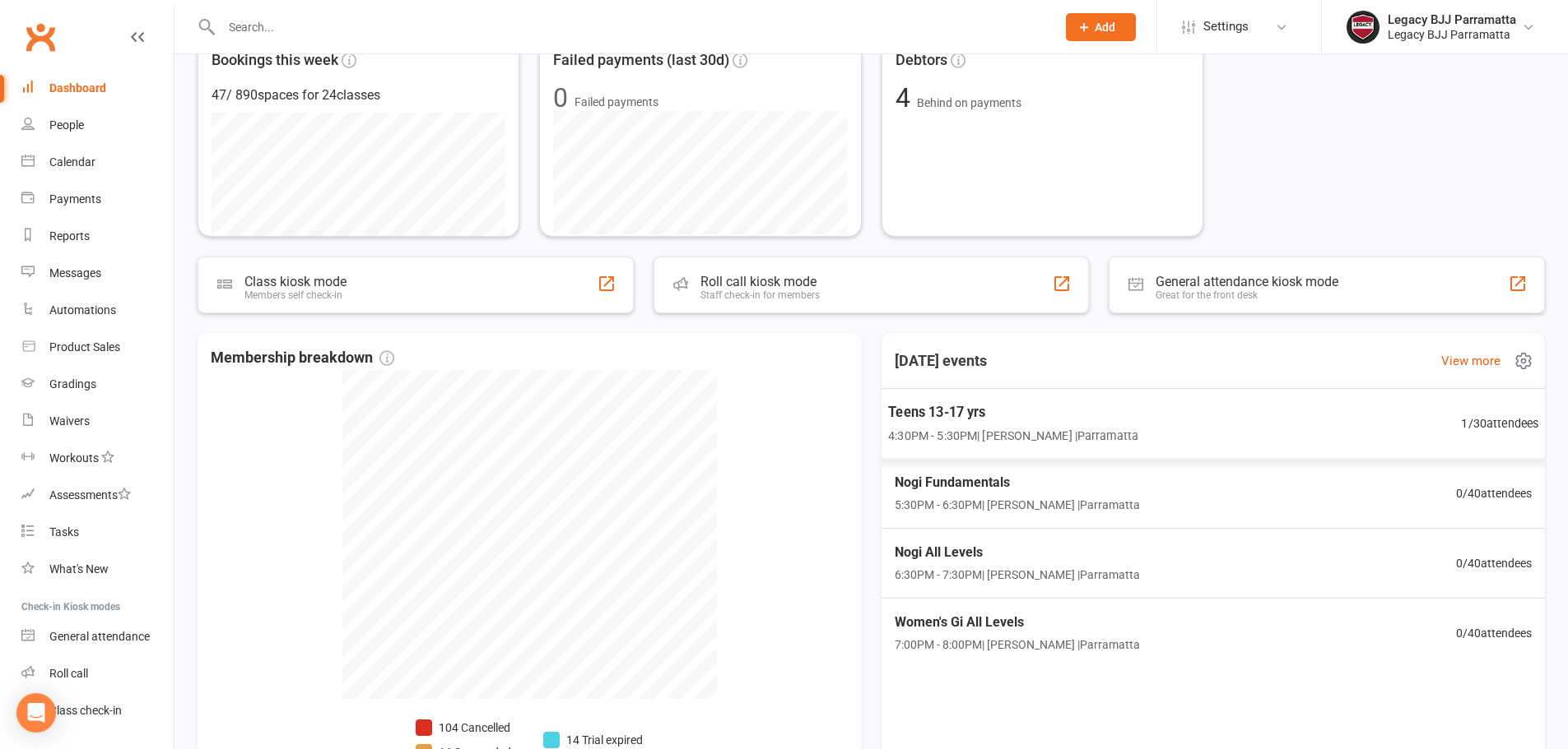
click at [1199, 429] on div "Teens 13-17 yrs 4:30PM - 5:30PM | [PERSON_NAME] | Parramatta 1 / 30 attendees" at bounding box center [1213, 424] width 690 height 72
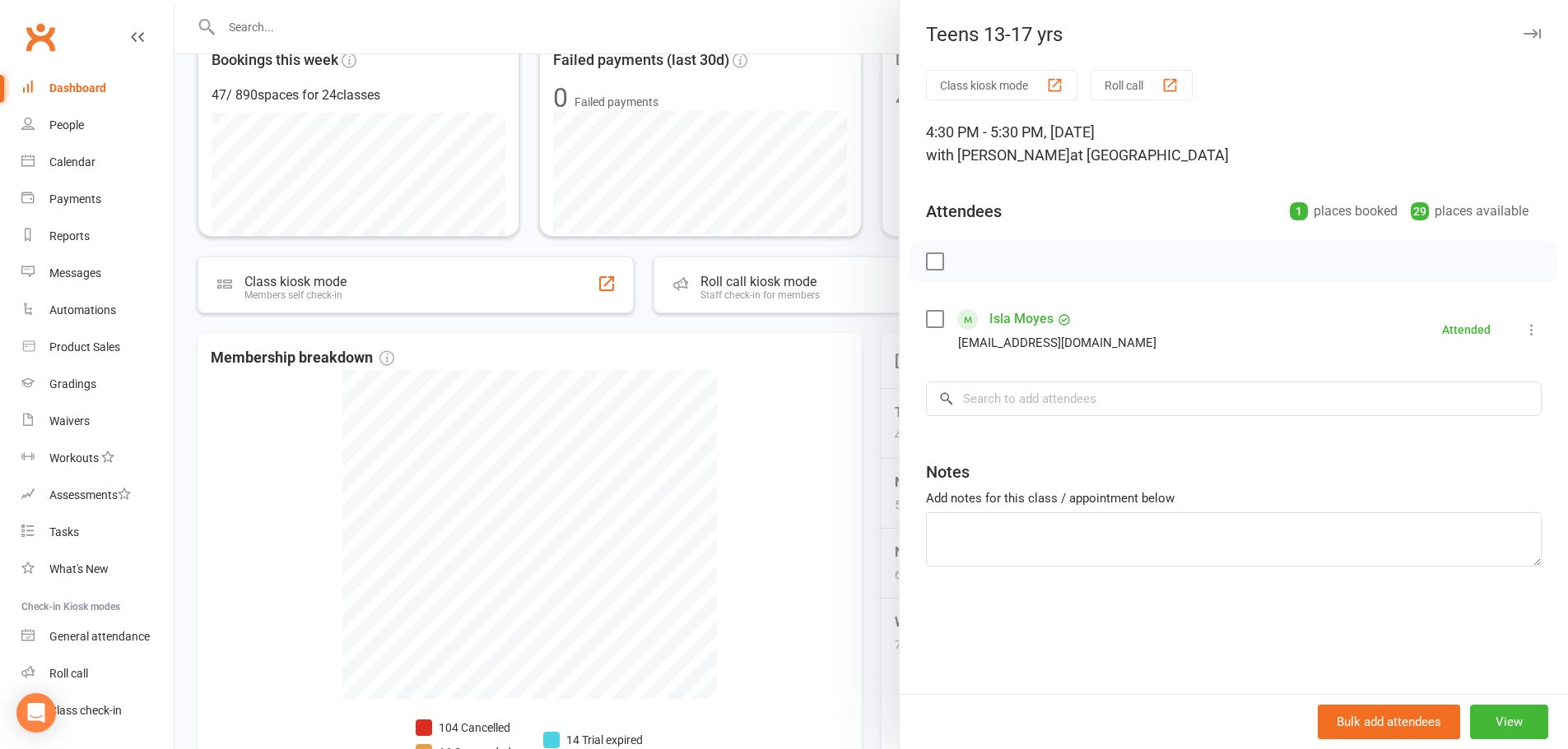
click at [1522, 27] on button "button" at bounding box center [1531, 33] width 19 height 19
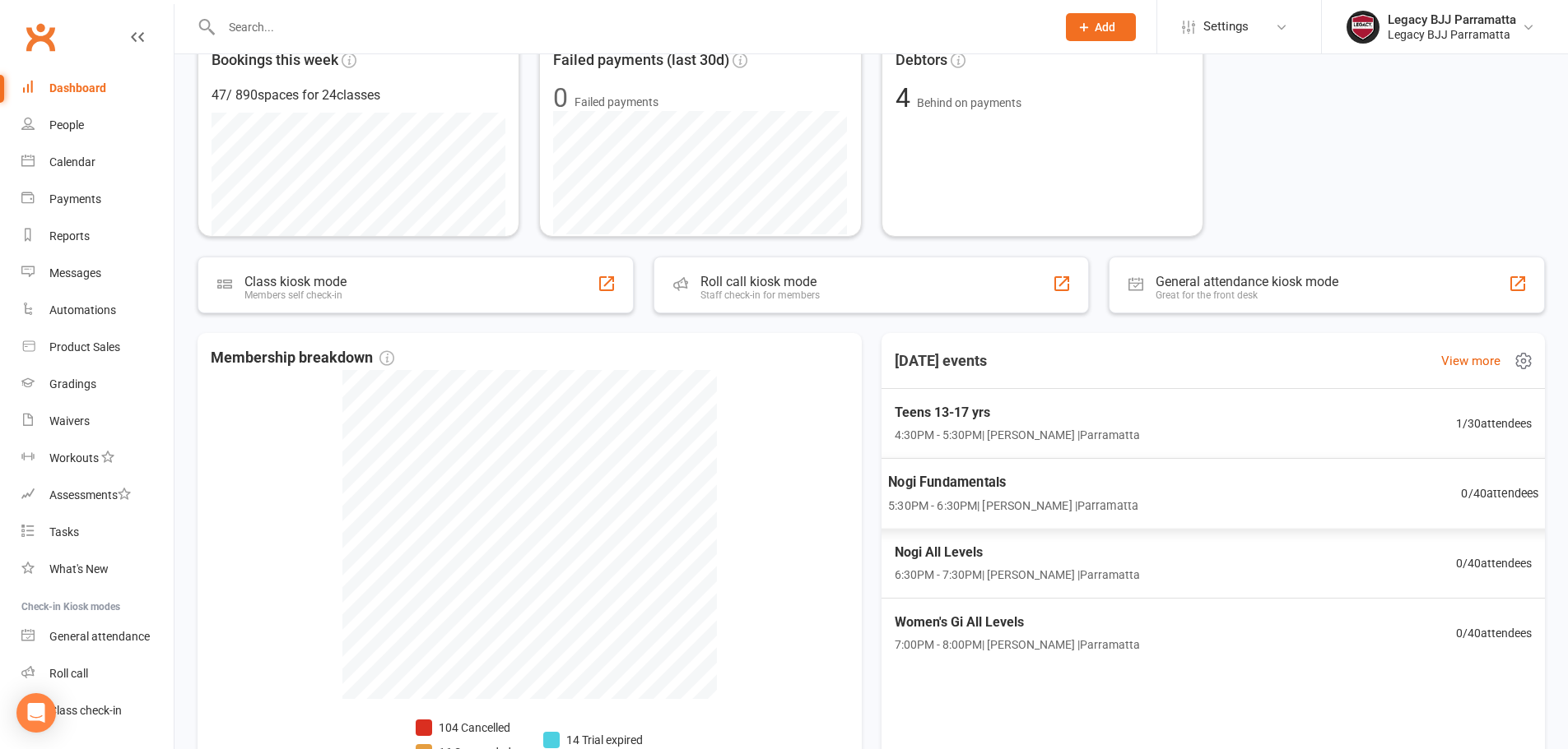
click at [1245, 522] on div "Nogi Fundamentals 5:30PM - 6:30PM | [PERSON_NAME] | Parramatta 0 / 40 attendees" at bounding box center [1213, 494] width 690 height 72
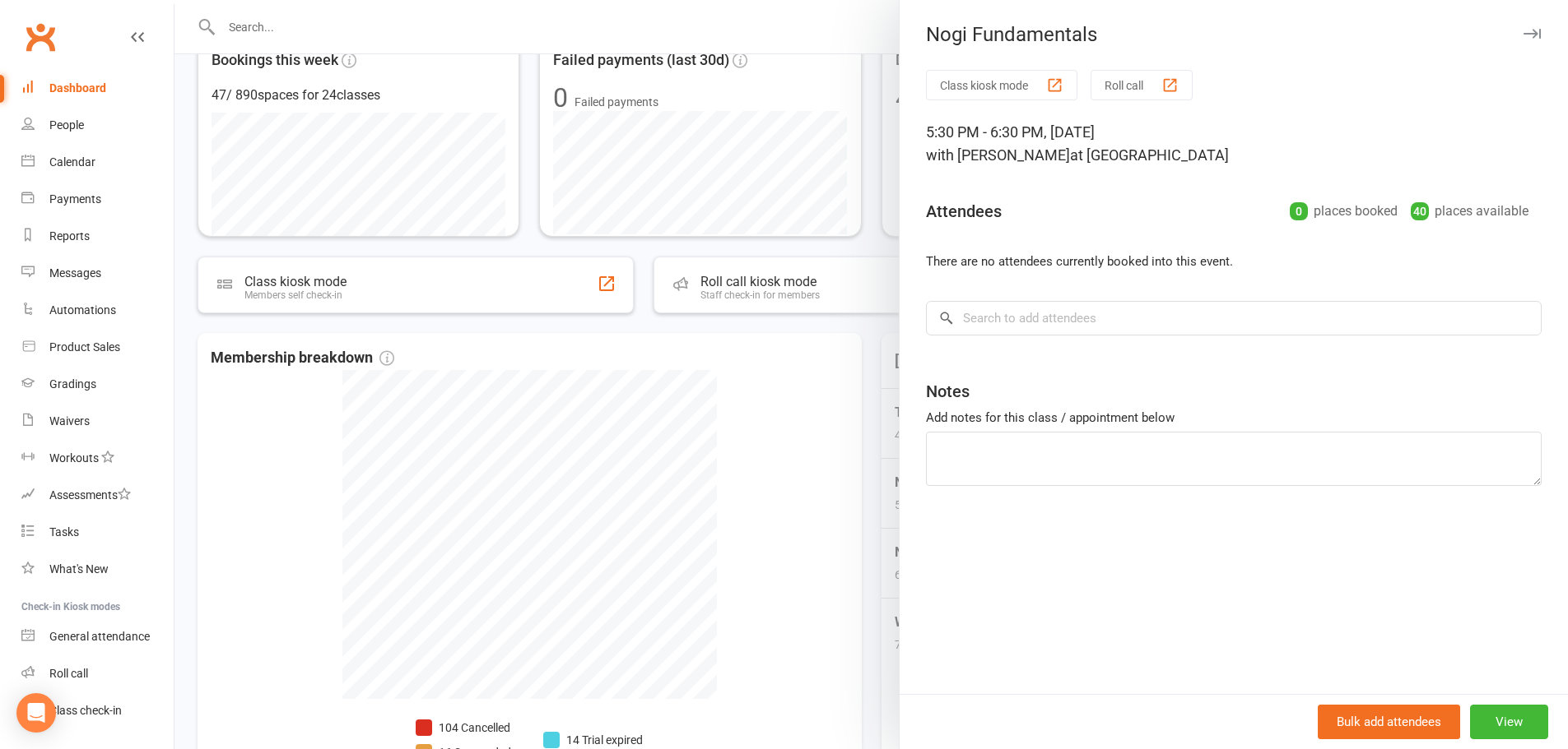
click at [1523, 36] on icon "button" at bounding box center [1532, 34] width 17 height 10
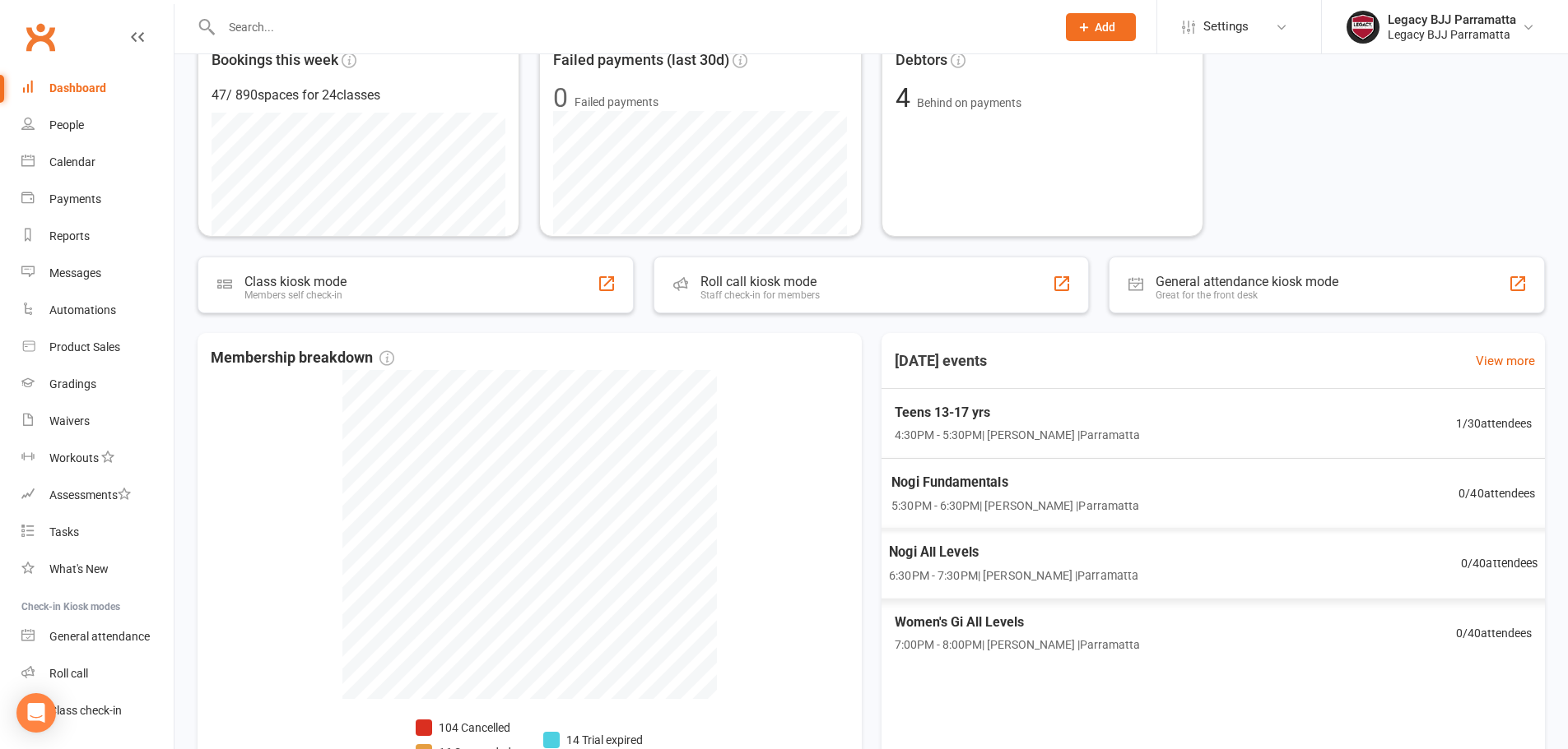
click at [1120, 567] on div "Nogi All Levels 6:30PM - 7:30PM | [PERSON_NAME] | Parramatta 0 / 40 attendees" at bounding box center [1213, 564] width 688 height 72
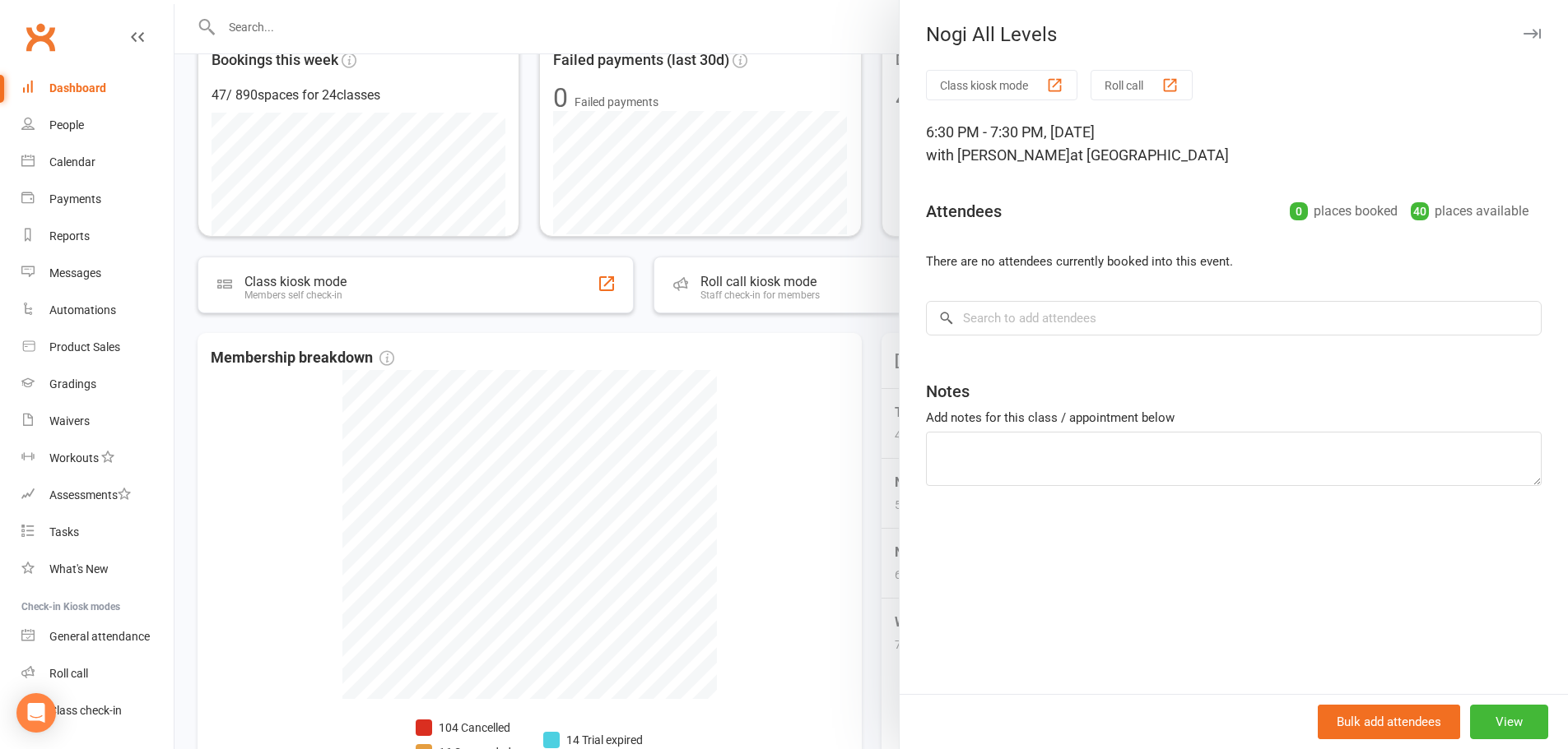
click at [1524, 41] on button "button" at bounding box center [1531, 33] width 19 height 19
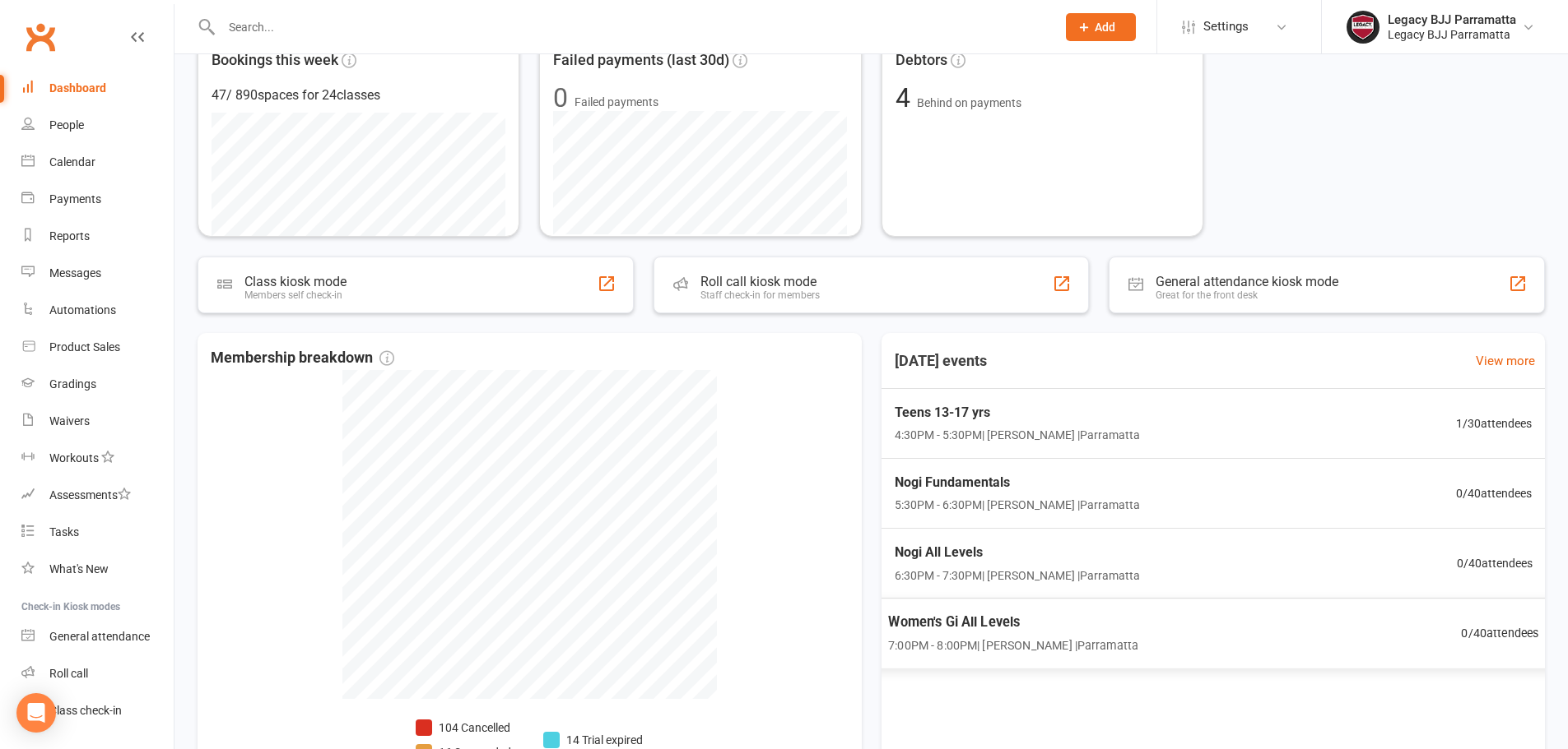
click at [1216, 646] on div "Women's Gi All Levels 7:00PM - 8:00PM | [PERSON_NAME] | Parramatta 0 / 40 atten…" at bounding box center [1213, 633] width 690 height 71
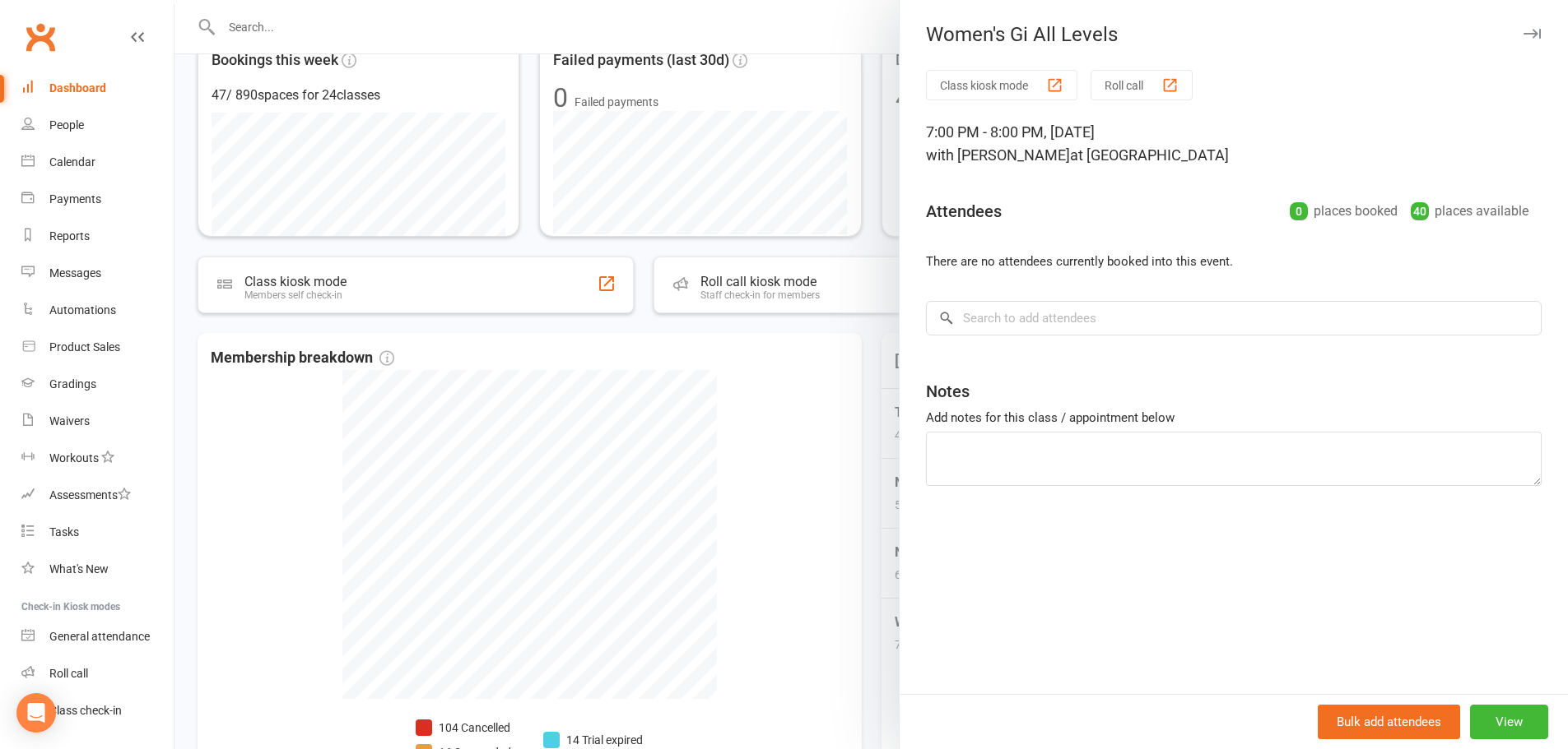
click at [1527, 32] on icon "button" at bounding box center [1532, 34] width 17 height 10
